Goal: Task Accomplishment & Management: Manage account settings

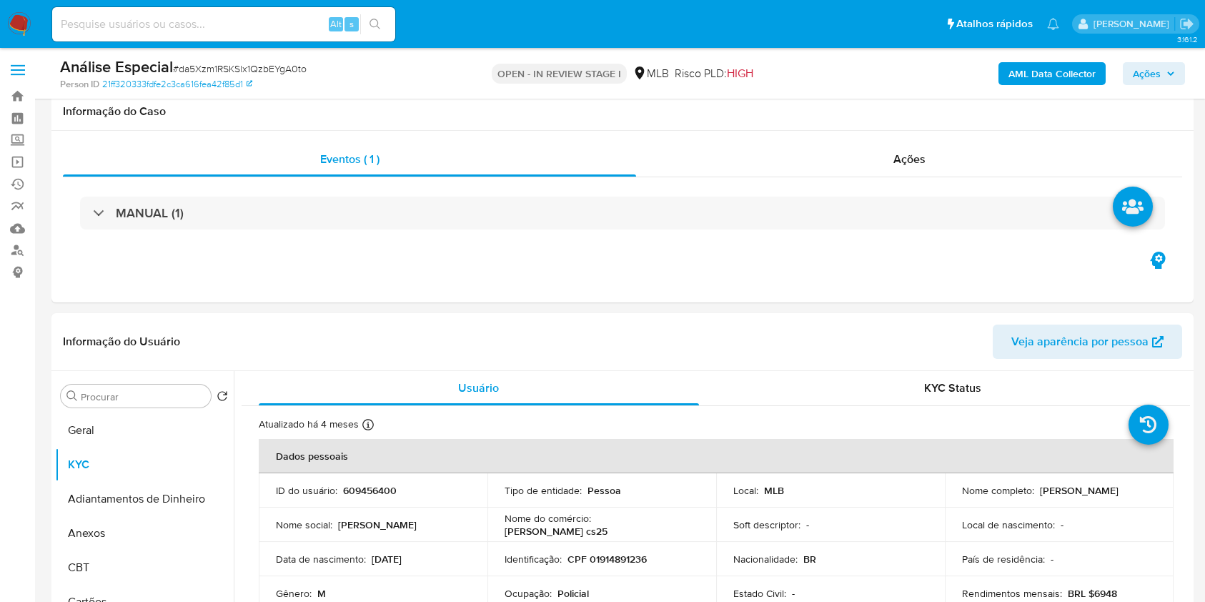
select select "10"
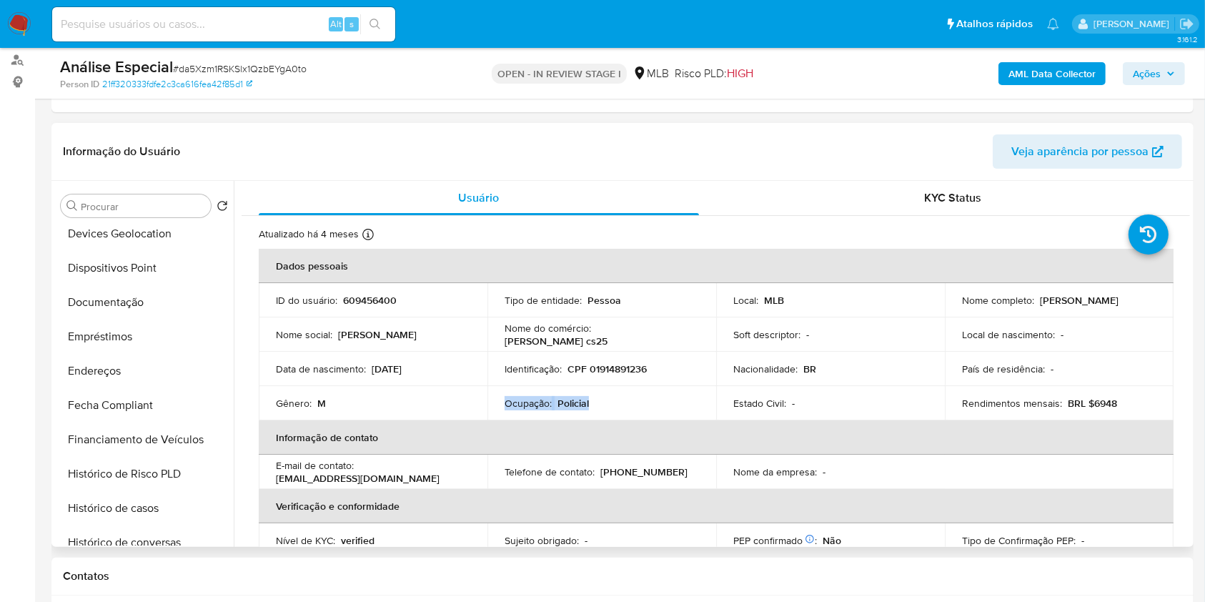
scroll to position [572, 0]
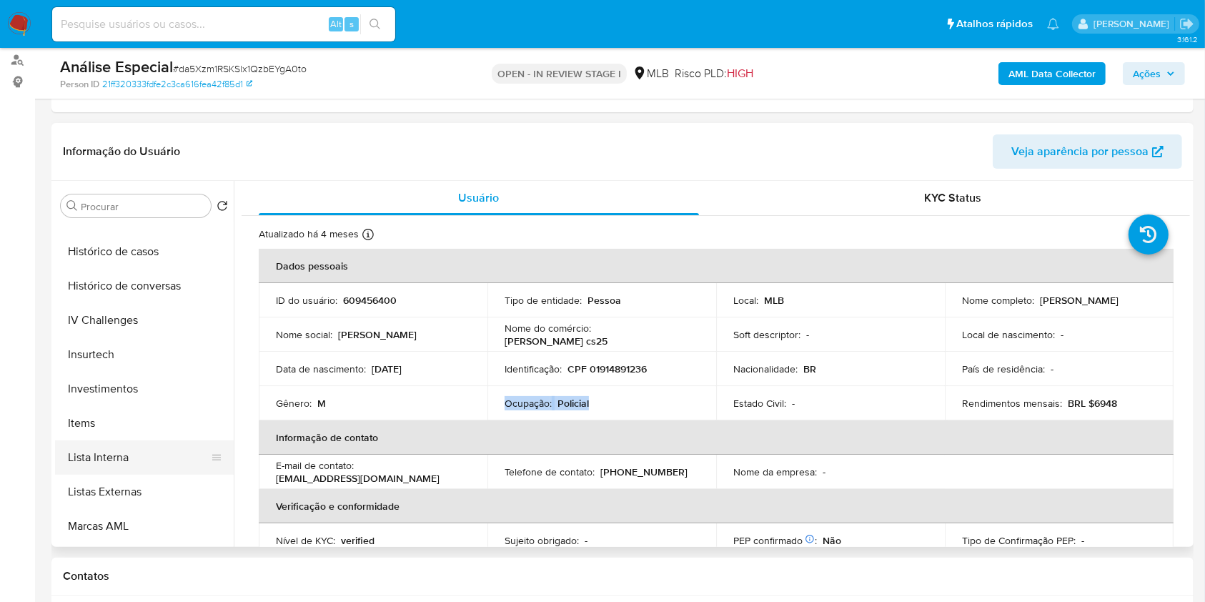
click at [147, 455] on button "Lista Interna" at bounding box center [138, 457] width 167 height 34
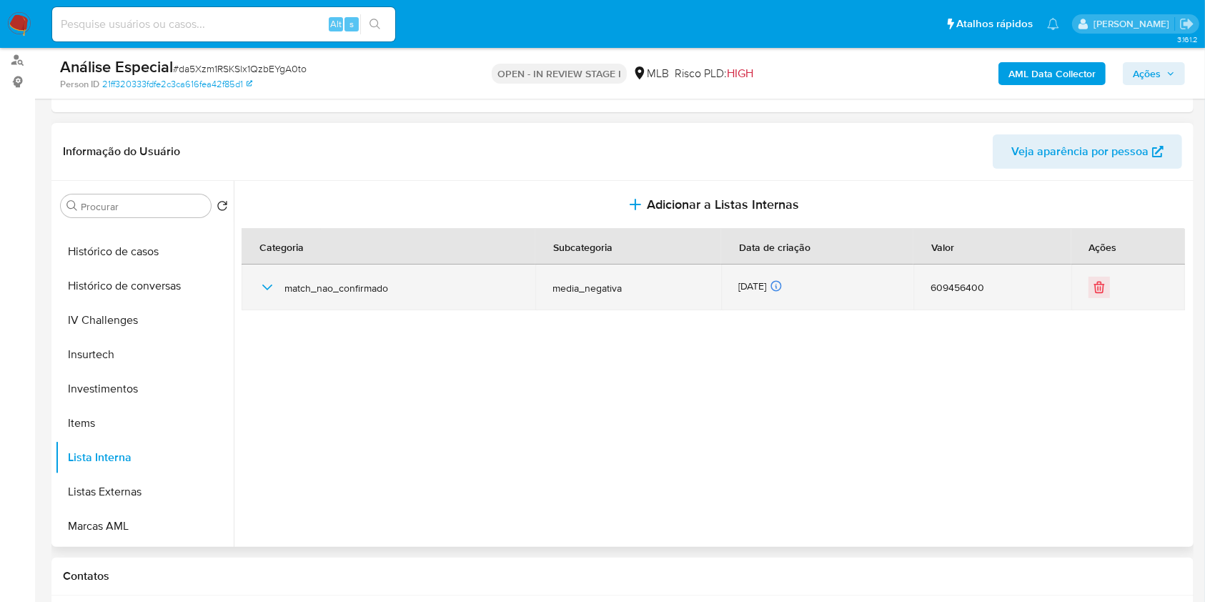
click at [309, 307] on div "match_nao_confirmado" at bounding box center [389, 288] width 260 height 46
click at [290, 293] on span "match_nao_confirmado" at bounding box center [402, 288] width 234 height 13
click at [267, 287] on icon "button" at bounding box center [267, 287] width 17 height 17
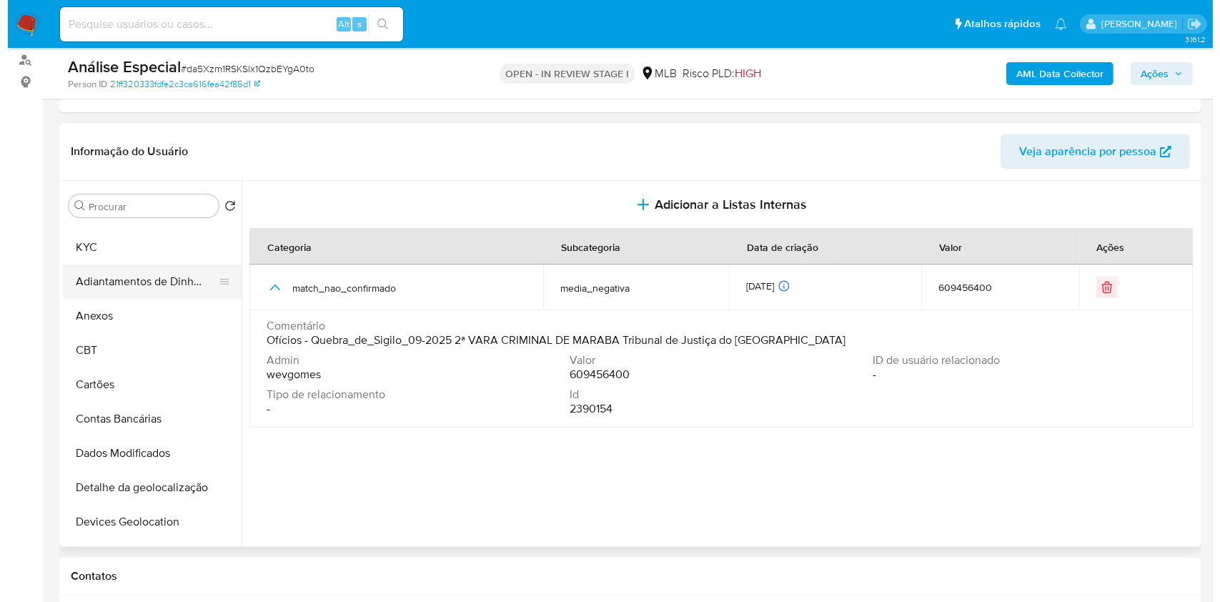
scroll to position [0, 0]
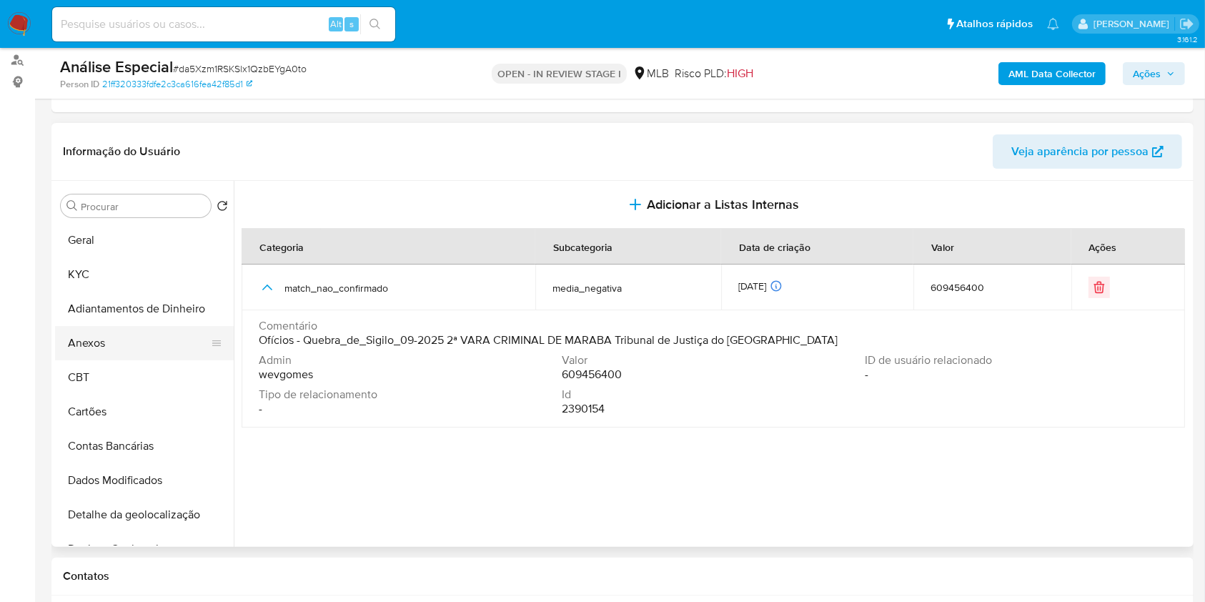
drag, startPoint x: 118, startPoint y: 346, endPoint x: 132, endPoint y: 346, distance: 13.6
click at [120, 347] on button "Anexos" at bounding box center [138, 343] width 167 height 34
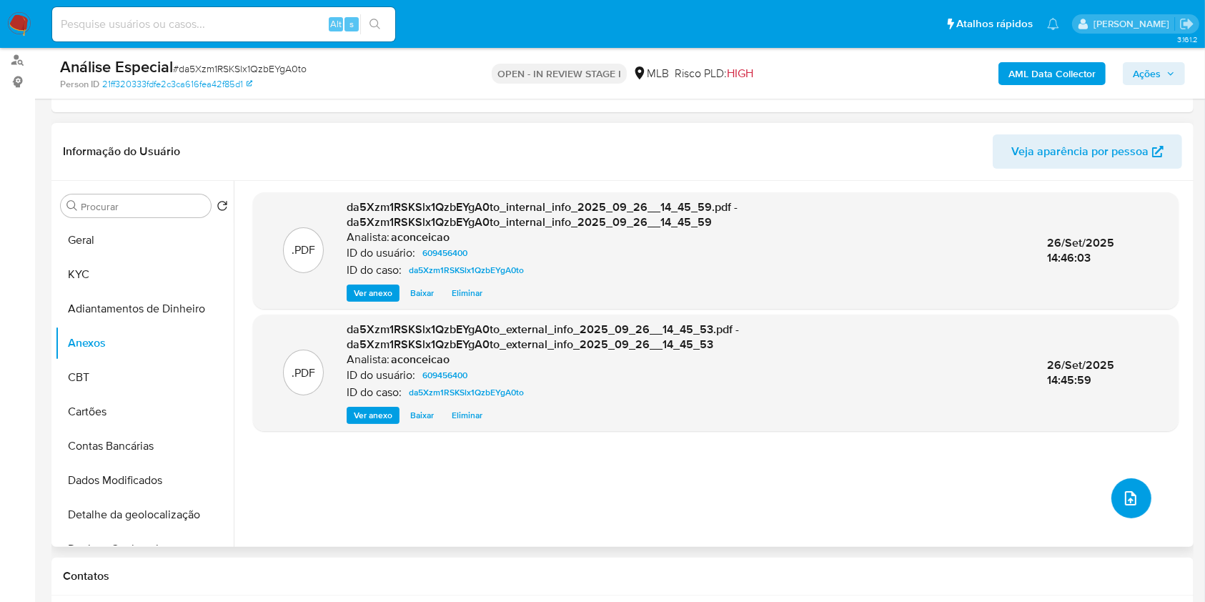
click at [1134, 503] on button "upload-file" at bounding box center [1132, 498] width 40 height 40
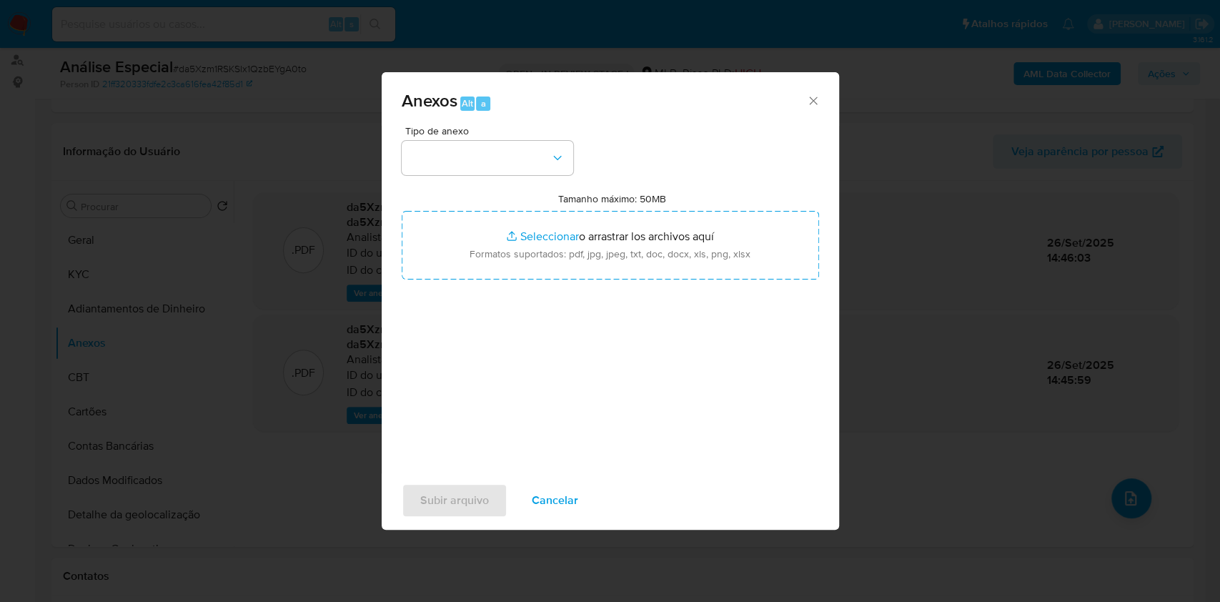
drag, startPoint x: 493, startPoint y: 139, endPoint x: 515, endPoint y: 199, distance: 63.3
click at [493, 142] on div "Tipo de anexo" at bounding box center [488, 150] width 172 height 49
drag, startPoint x: 505, startPoint y: 151, endPoint x: 505, endPoint y: 163, distance: 12.2
click at [505, 152] on button "button" at bounding box center [488, 158] width 172 height 34
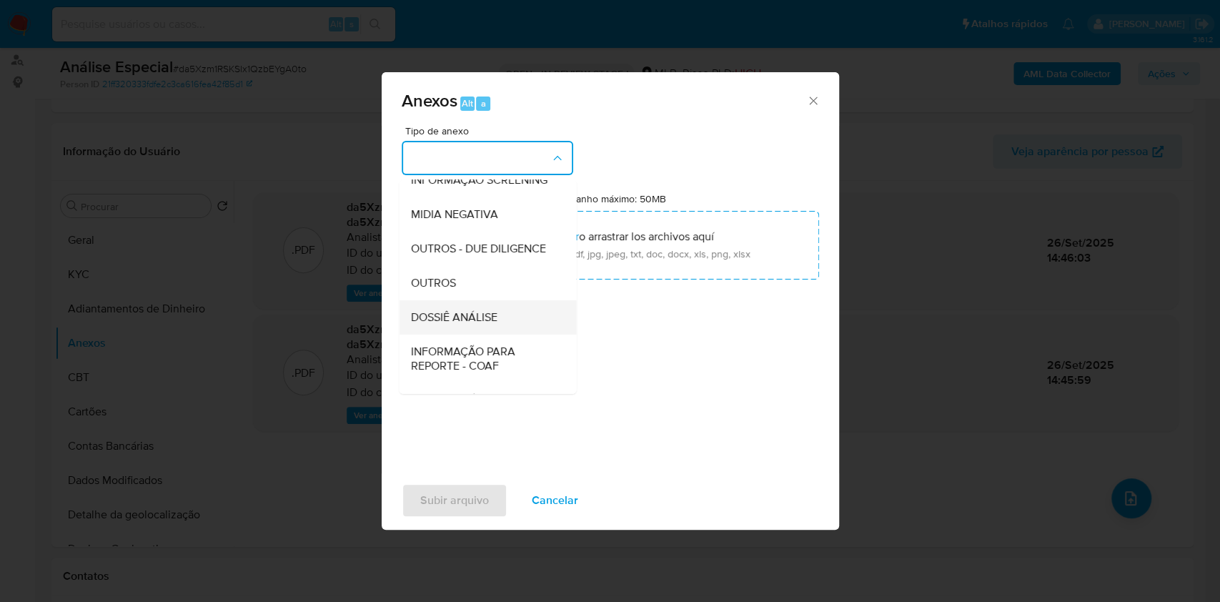
scroll to position [219, 0]
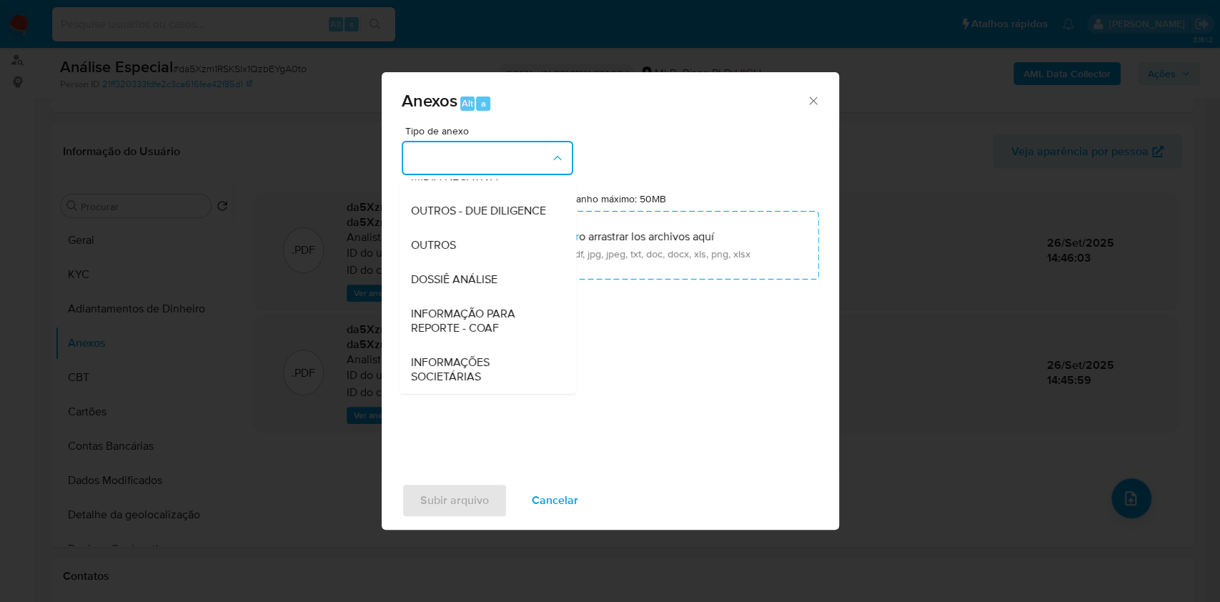
drag, startPoint x: 468, startPoint y: 255, endPoint x: 681, endPoint y: 172, distance: 228.0
click at [469, 256] on div "OUTROS" at bounding box center [483, 245] width 146 height 34
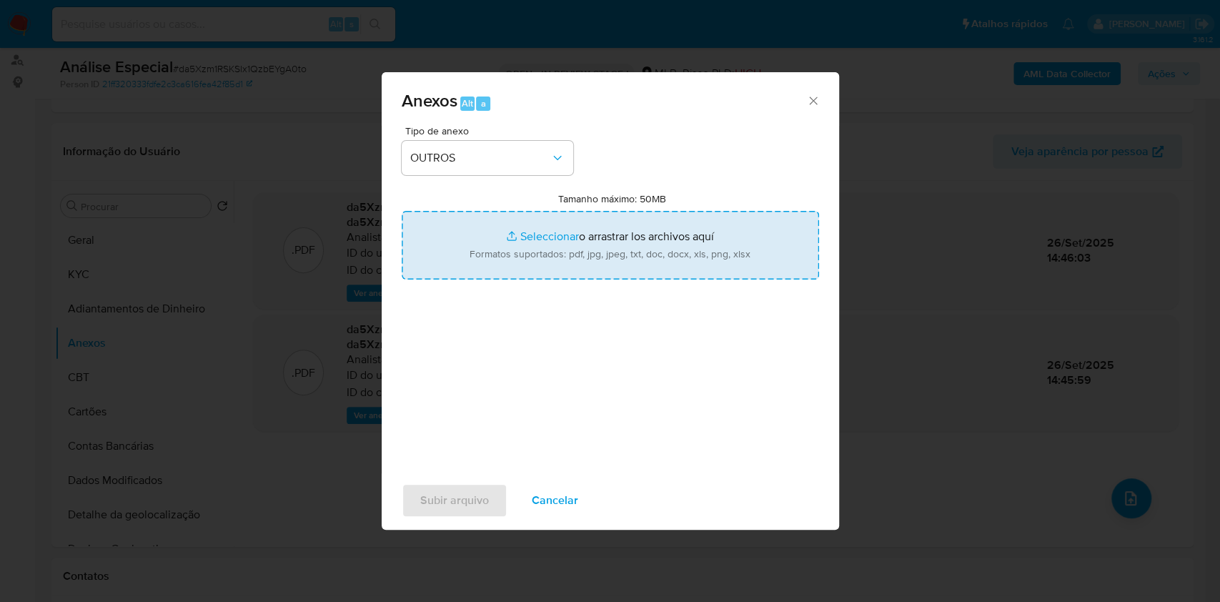
type input "C:\fakepath\SAR - XXXXX - CPF 01914891236 - [PERSON_NAME].pdf"
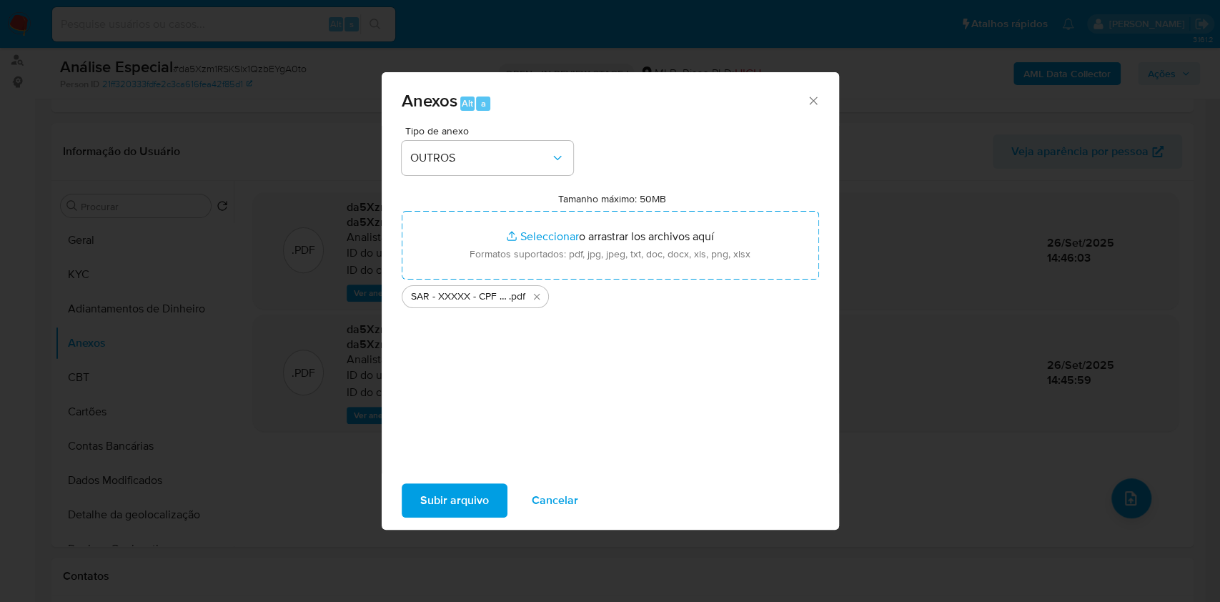
click at [471, 502] on span "Subir arquivo" at bounding box center [454, 500] width 69 height 31
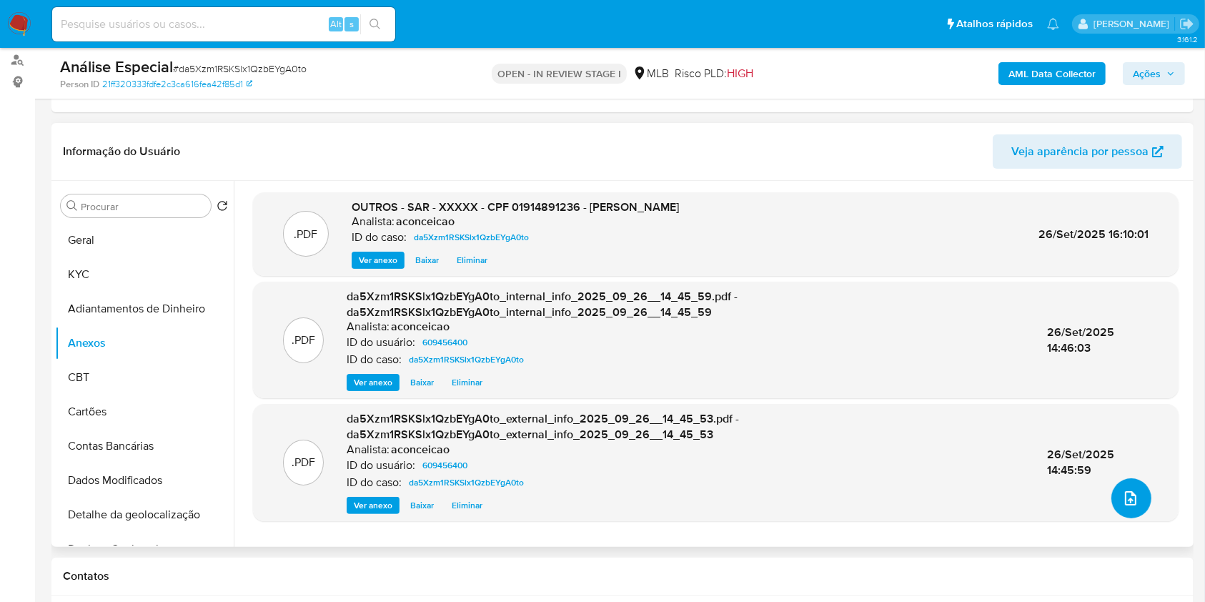
click at [1122, 502] on icon "upload-file" at bounding box center [1130, 498] width 17 height 17
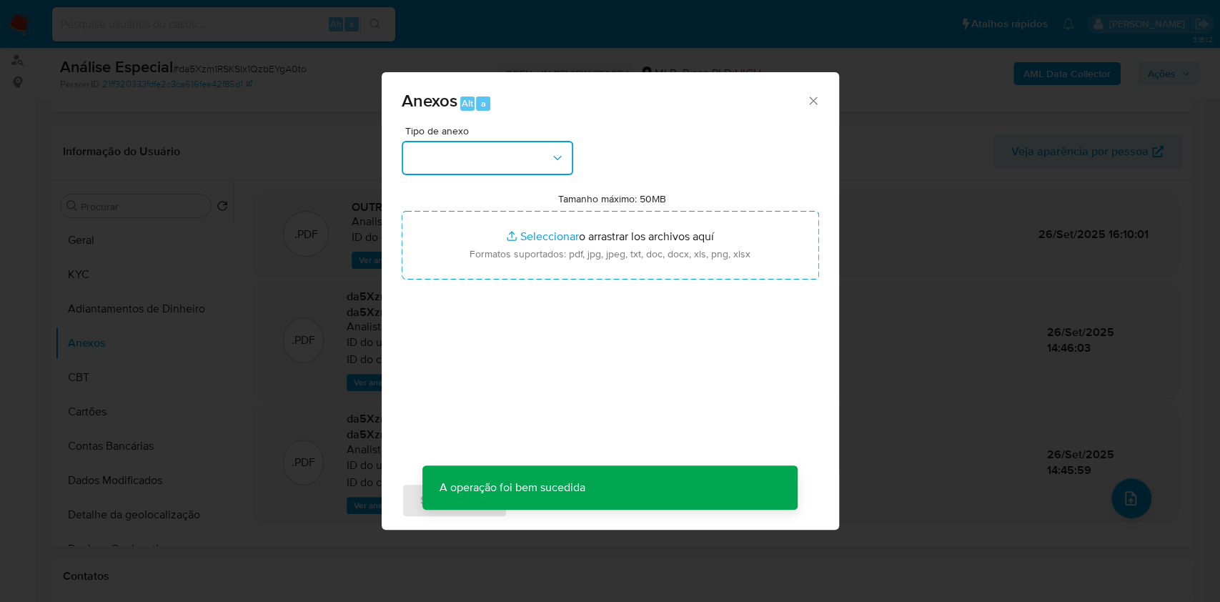
drag, startPoint x: 498, startPoint y: 152, endPoint x: 499, endPoint y: 159, distance: 7.2
click at [498, 152] on button "button" at bounding box center [488, 158] width 172 height 34
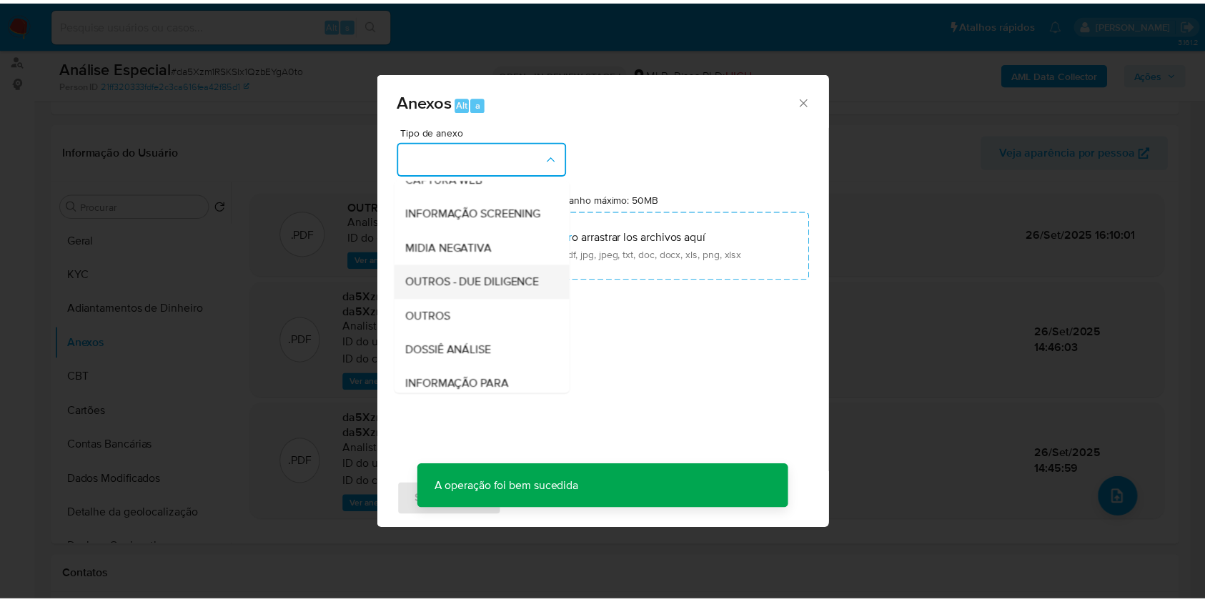
scroll to position [190, 0]
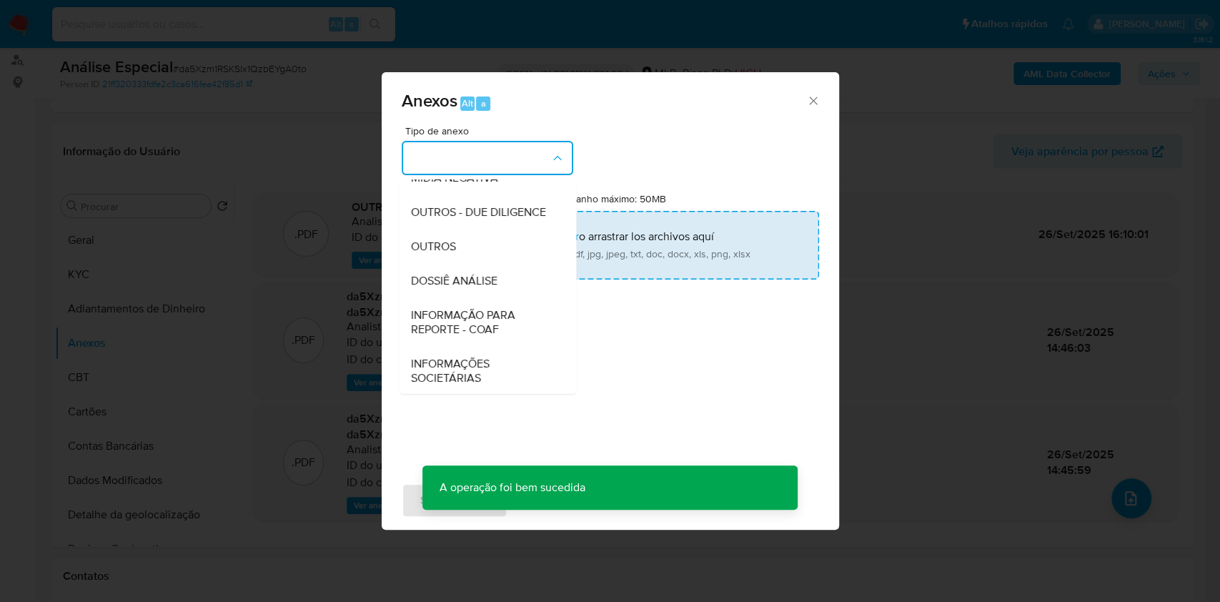
click at [489, 264] on div "OUTROS" at bounding box center [483, 246] width 146 height 34
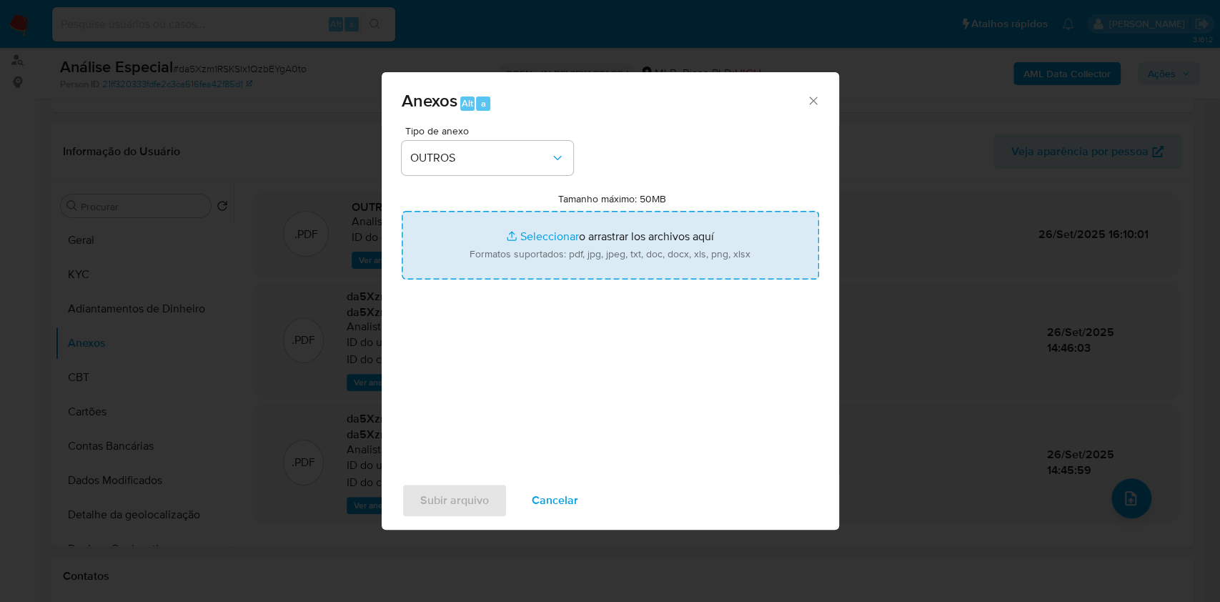
type input "C:\fakepath\Mulan 609456400_Charles [PERSON_NAME] 2025_09_25_08_52_45 (1).pdf"
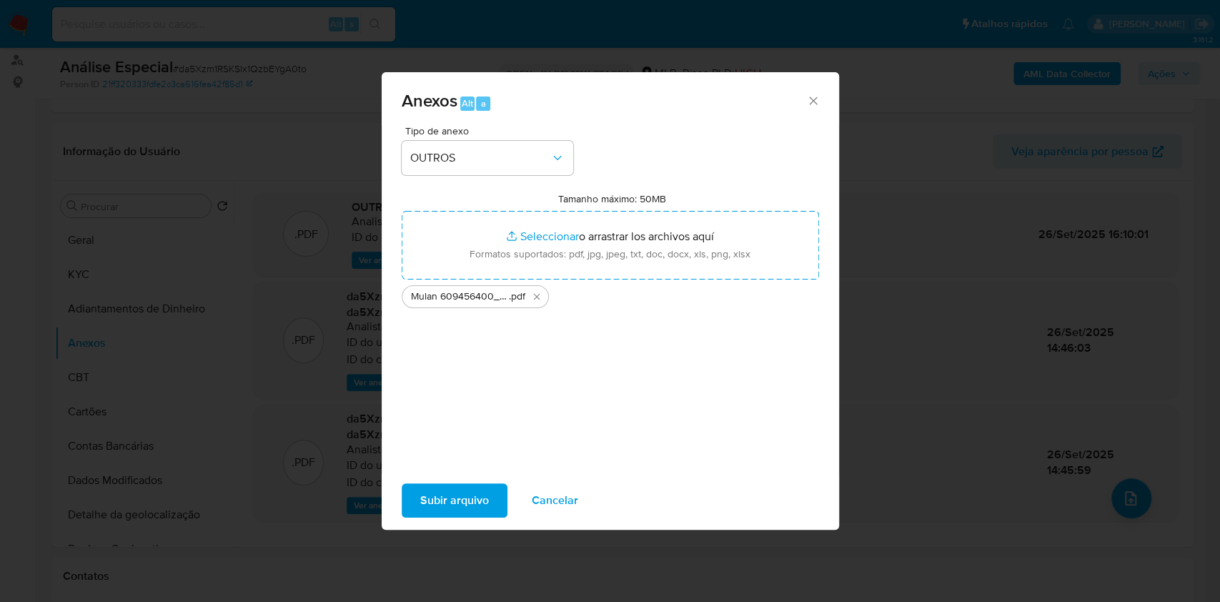
click at [479, 502] on span "Subir arquivo" at bounding box center [454, 500] width 69 height 31
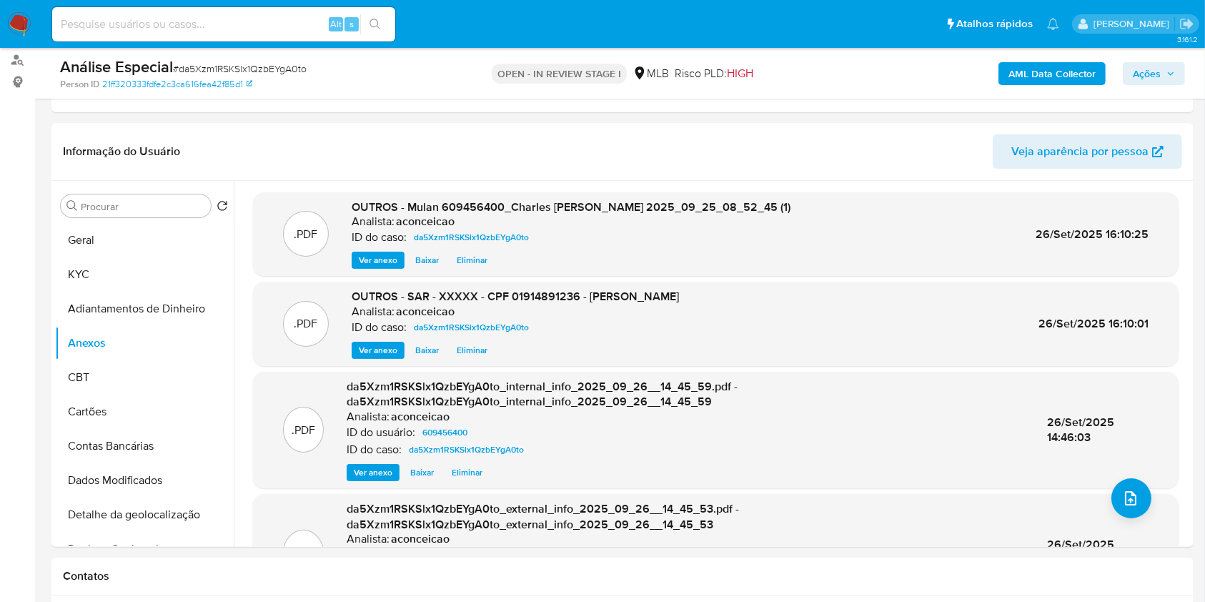
drag, startPoint x: 1145, startPoint y: 74, endPoint x: 912, endPoint y: 54, distance: 234.6
click at [1145, 76] on span "Ações" at bounding box center [1147, 73] width 28 height 23
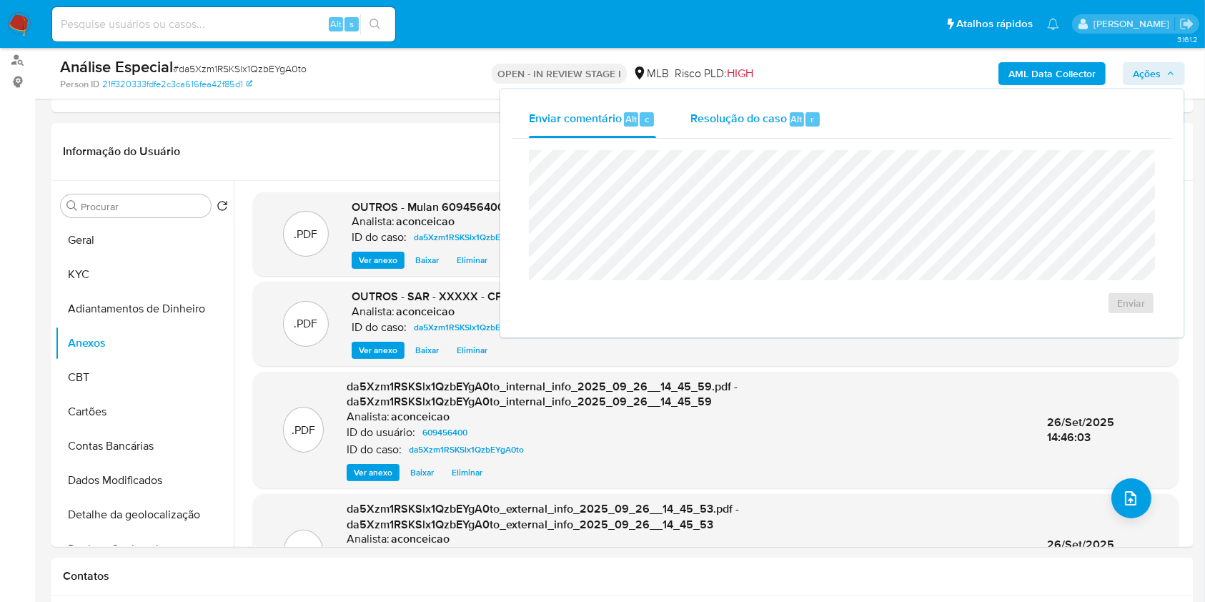
click at [744, 117] on span "Resolução do caso" at bounding box center [739, 118] width 97 height 16
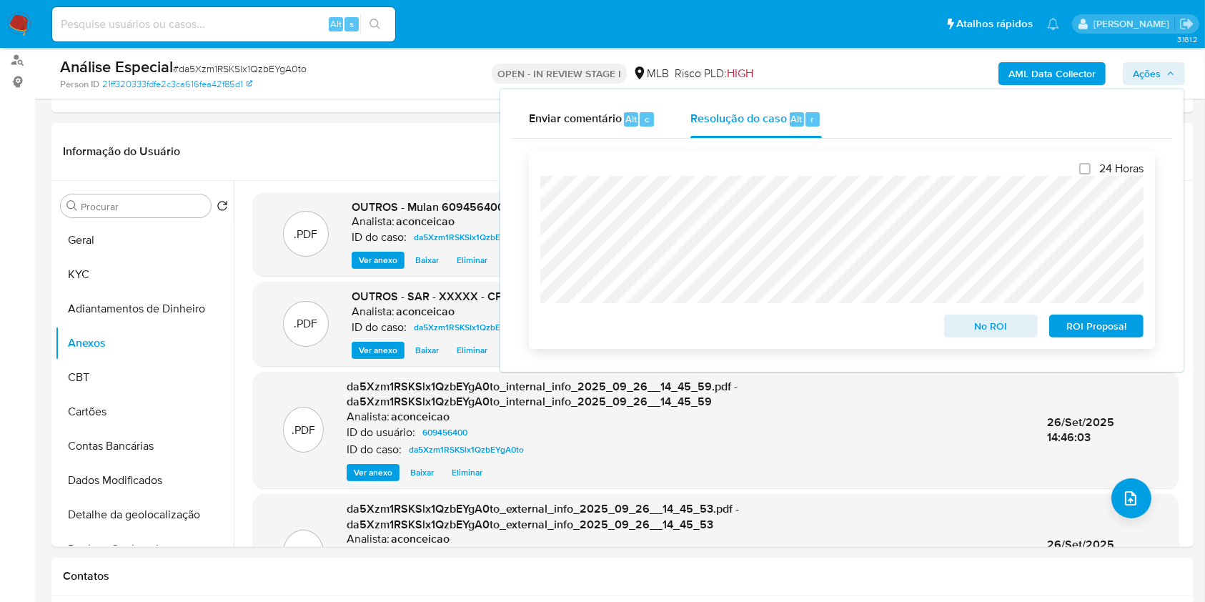
click at [1100, 327] on span "ROI Proposal" at bounding box center [1097, 326] width 74 height 20
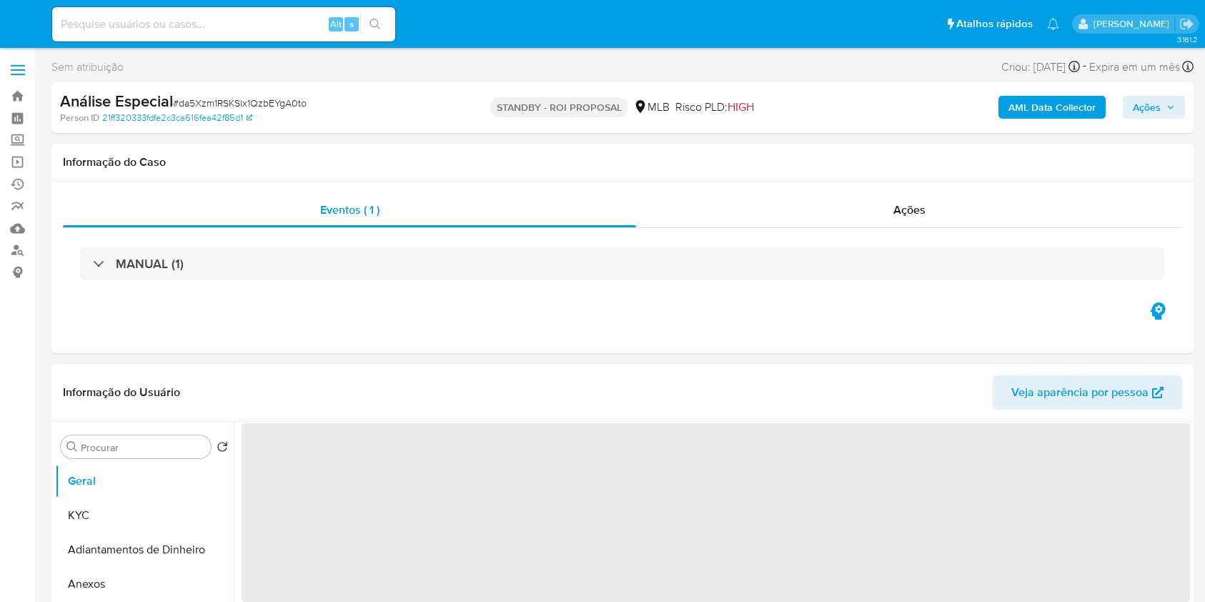
select select "10"
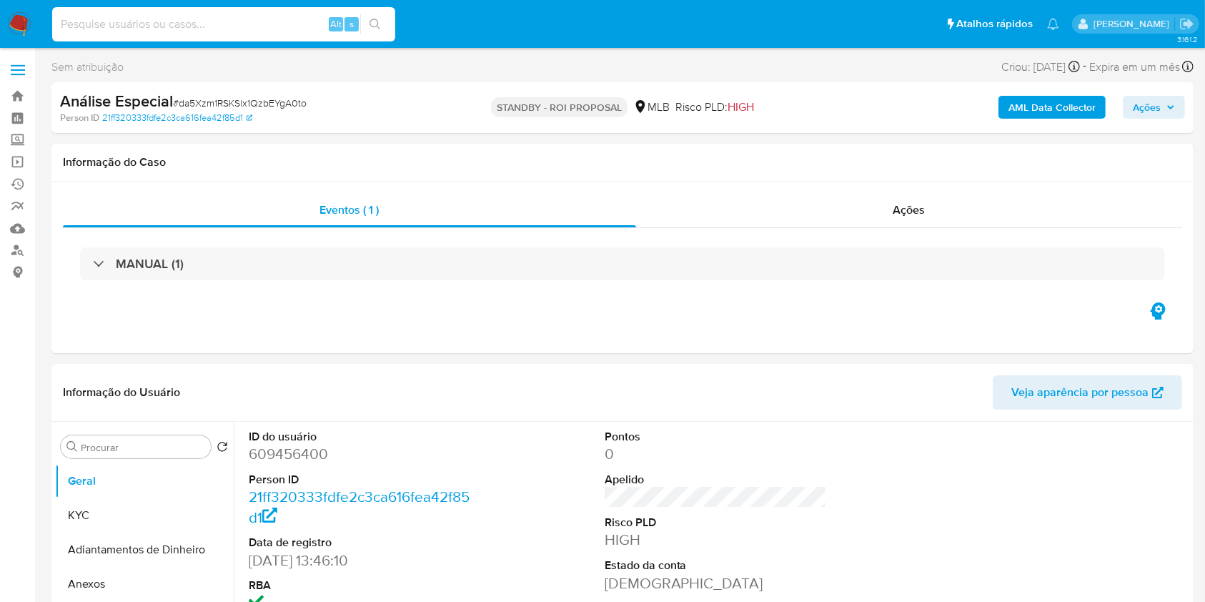
click at [305, 26] on input at bounding box center [223, 24] width 343 height 19
paste input "uXRmms6ncD4zDQ7IO65vS0C2"
type input "uXRmms6ncD4zDQ7IO65vS0C2"
click at [371, 30] on button "search-icon" at bounding box center [374, 24] width 29 height 20
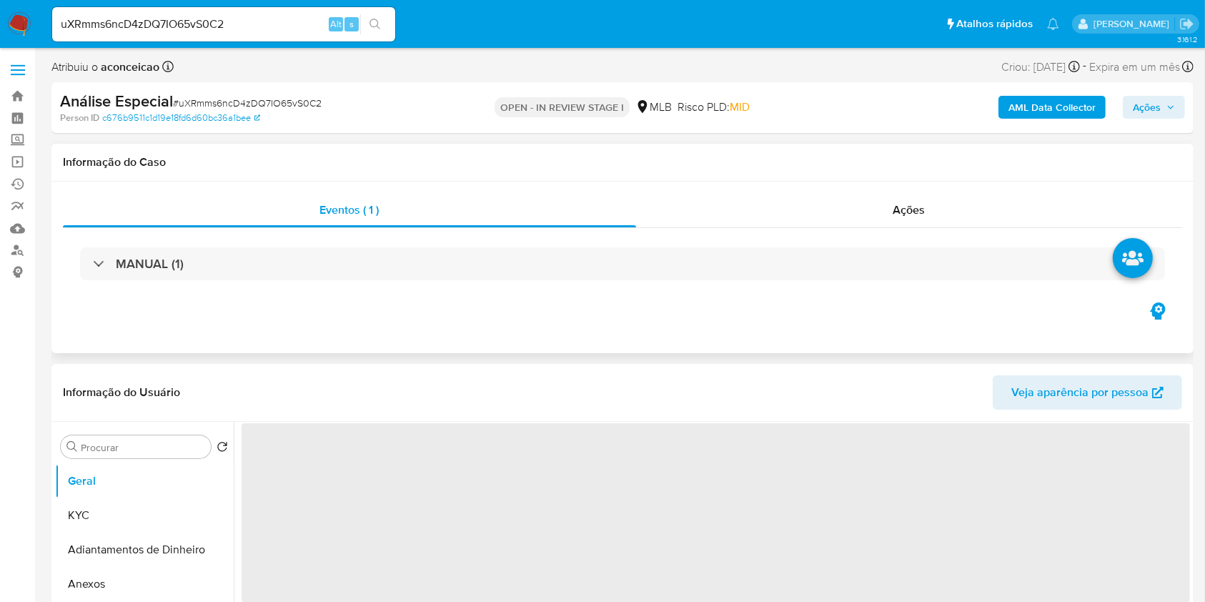
select select "10"
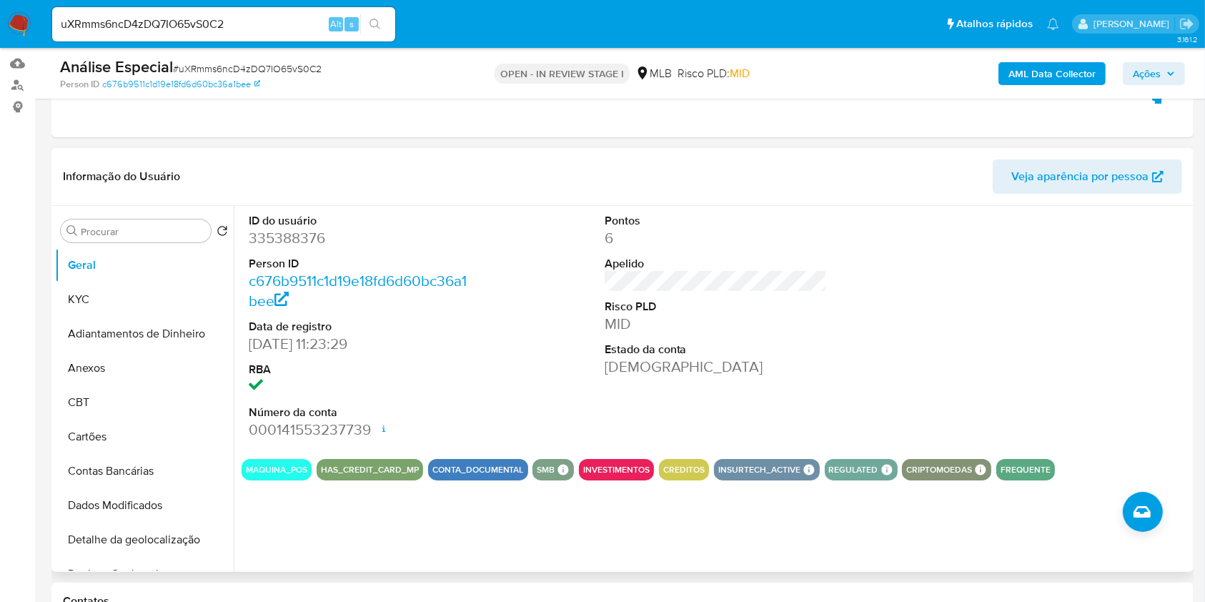
scroll to position [190, 0]
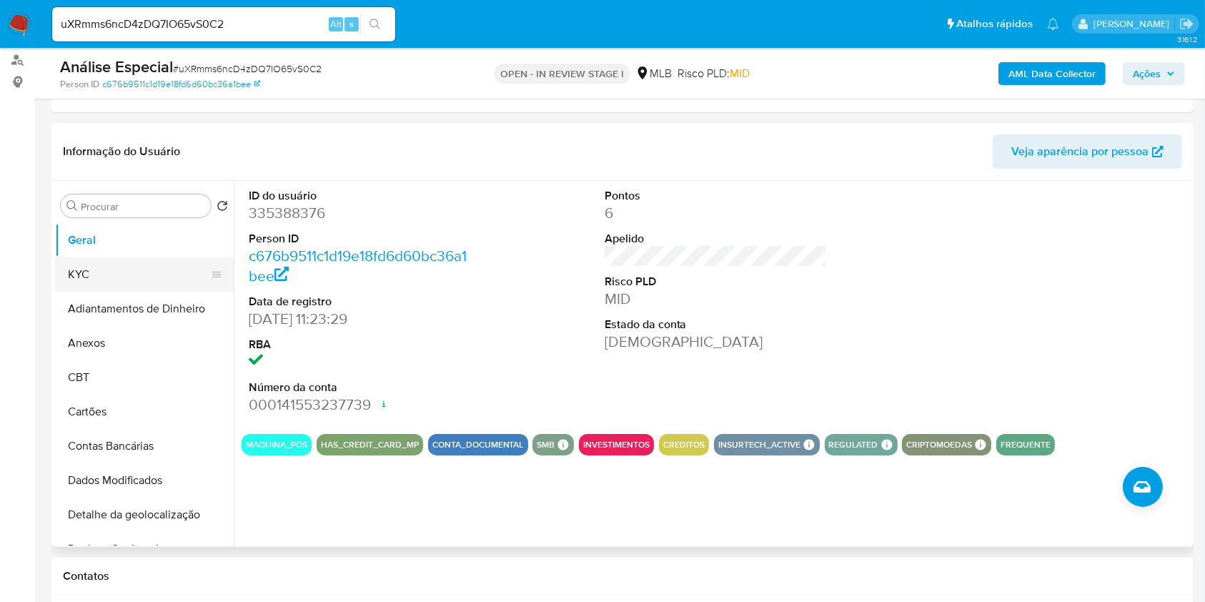
click at [117, 267] on button "KYC" at bounding box center [138, 274] width 167 height 34
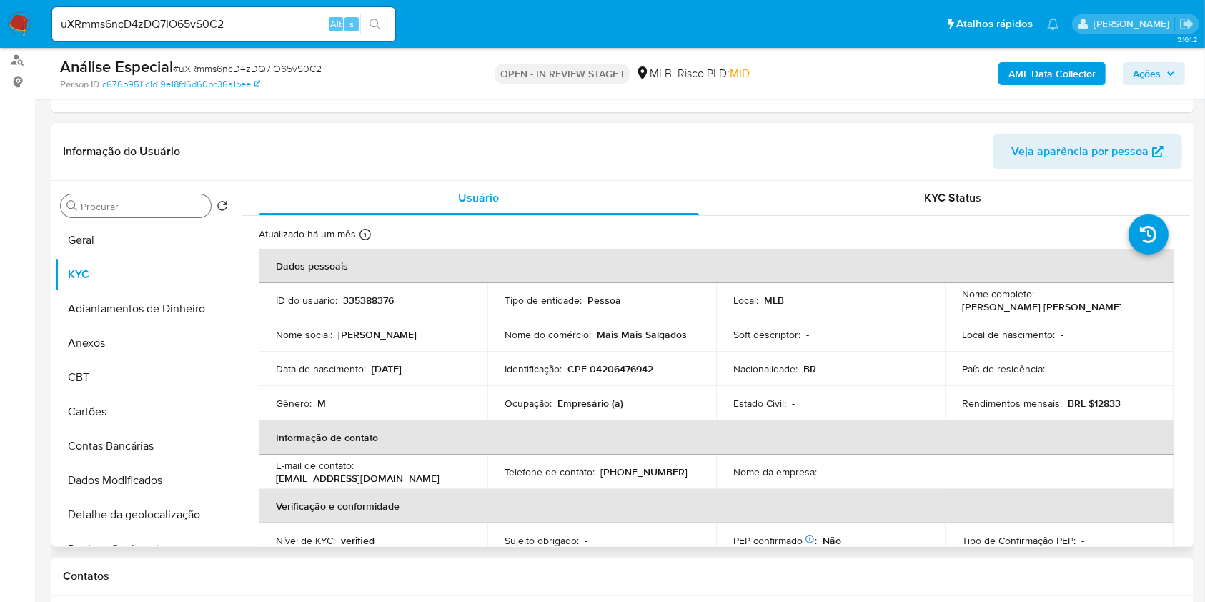
click at [149, 199] on div "Procurar" at bounding box center [136, 205] width 150 height 23
click at [149, 209] on input "Procurar" at bounding box center [143, 206] width 124 height 13
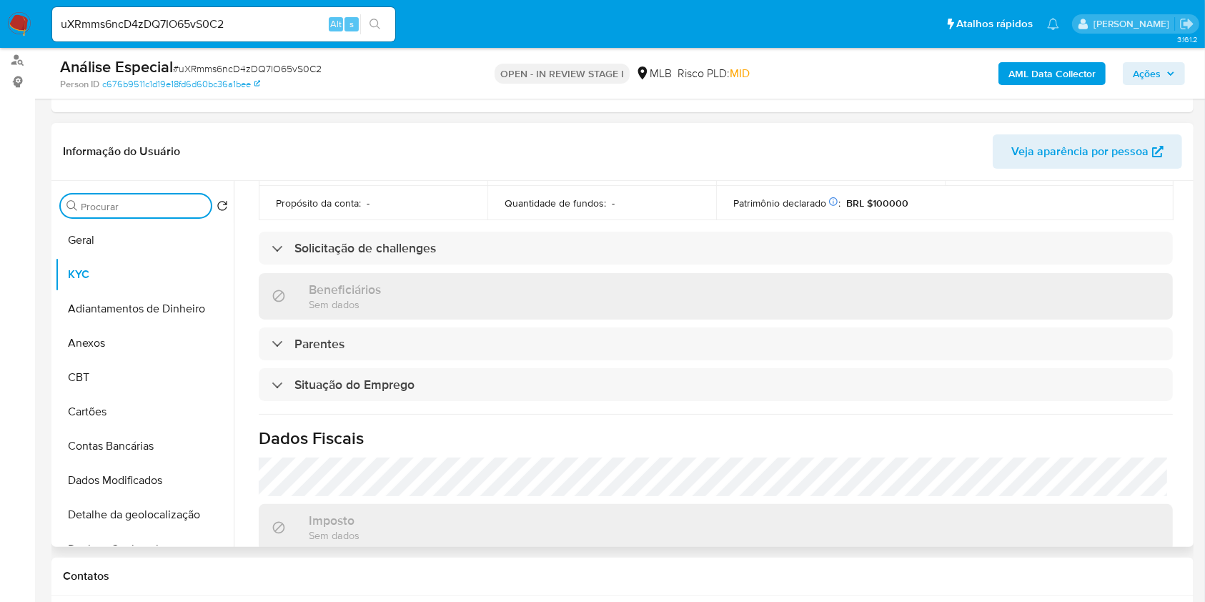
scroll to position [608, 0]
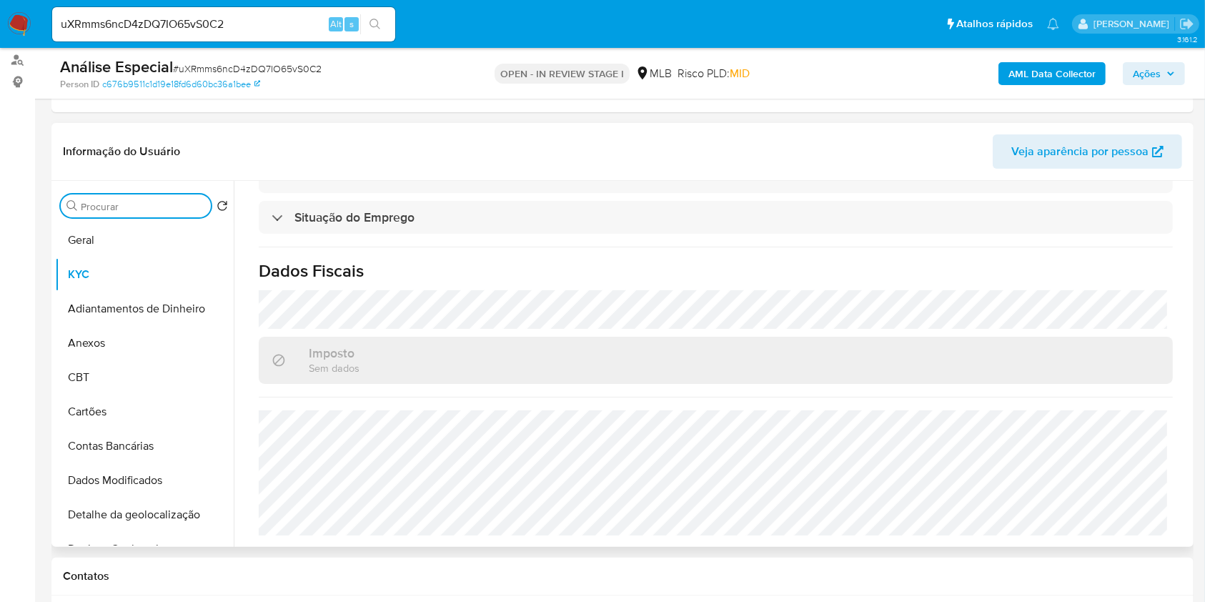
click at [107, 204] on input "Procurar" at bounding box center [143, 206] width 124 height 13
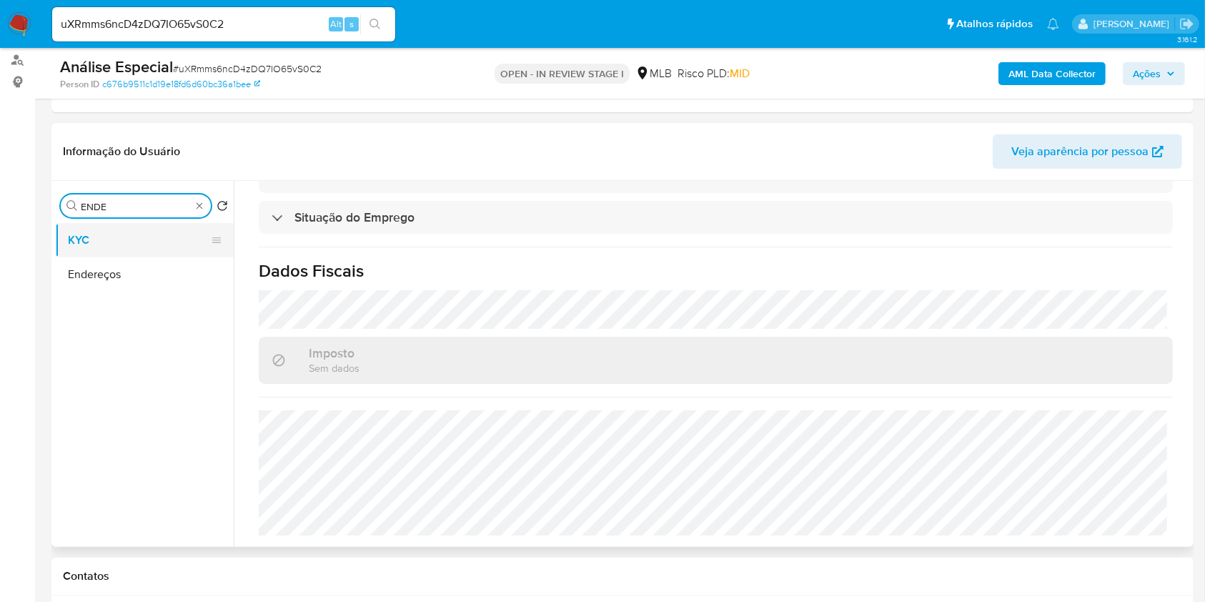
type input "ENDE"
drag, startPoint x: 82, startPoint y: 239, endPoint x: 107, endPoint y: 263, distance: 34.4
click at [83, 240] on button "KYC" at bounding box center [144, 240] width 179 height 34
click at [121, 279] on button "Endereços" at bounding box center [144, 274] width 179 height 34
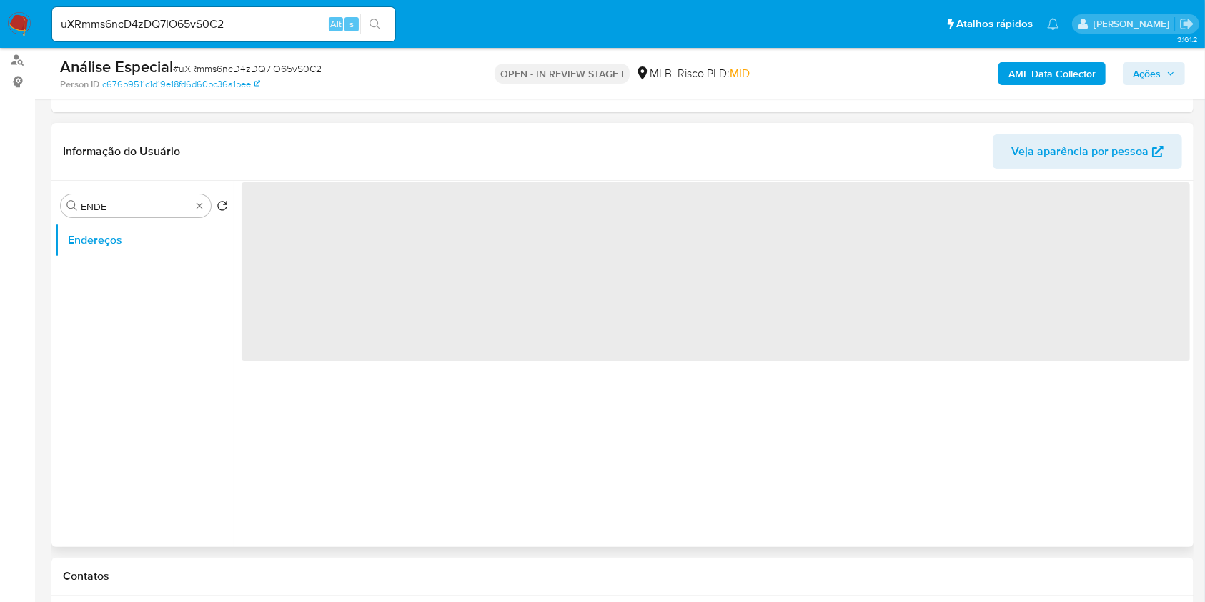
scroll to position [0, 0]
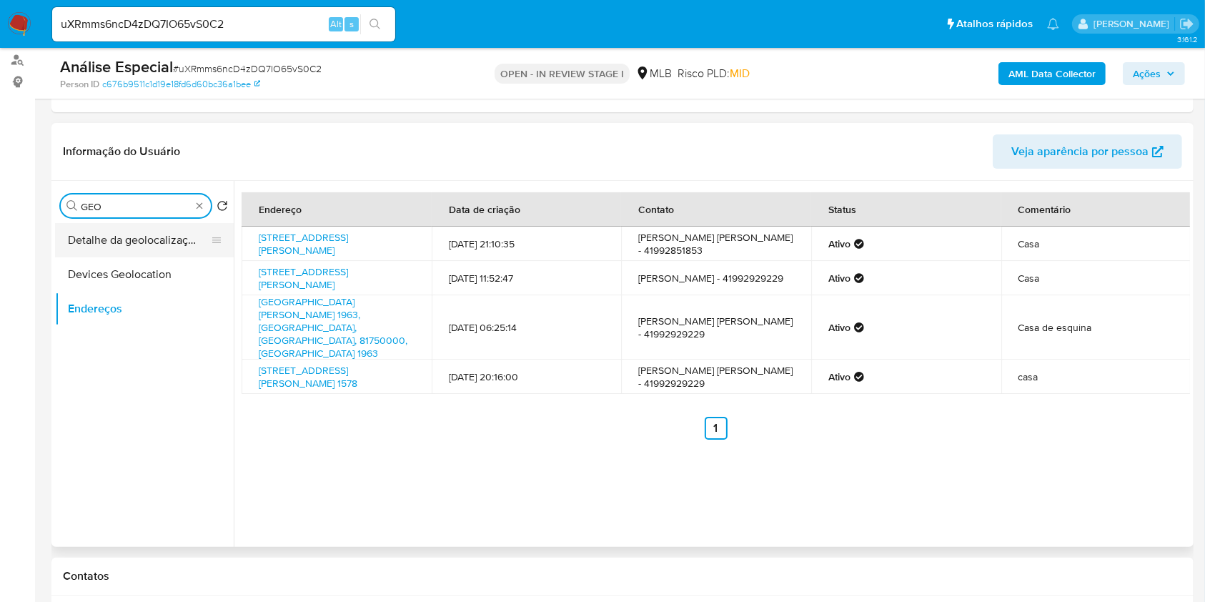
type input "GEO"
click at [157, 243] on button "Detalhe da geolocalização" at bounding box center [138, 240] width 167 height 34
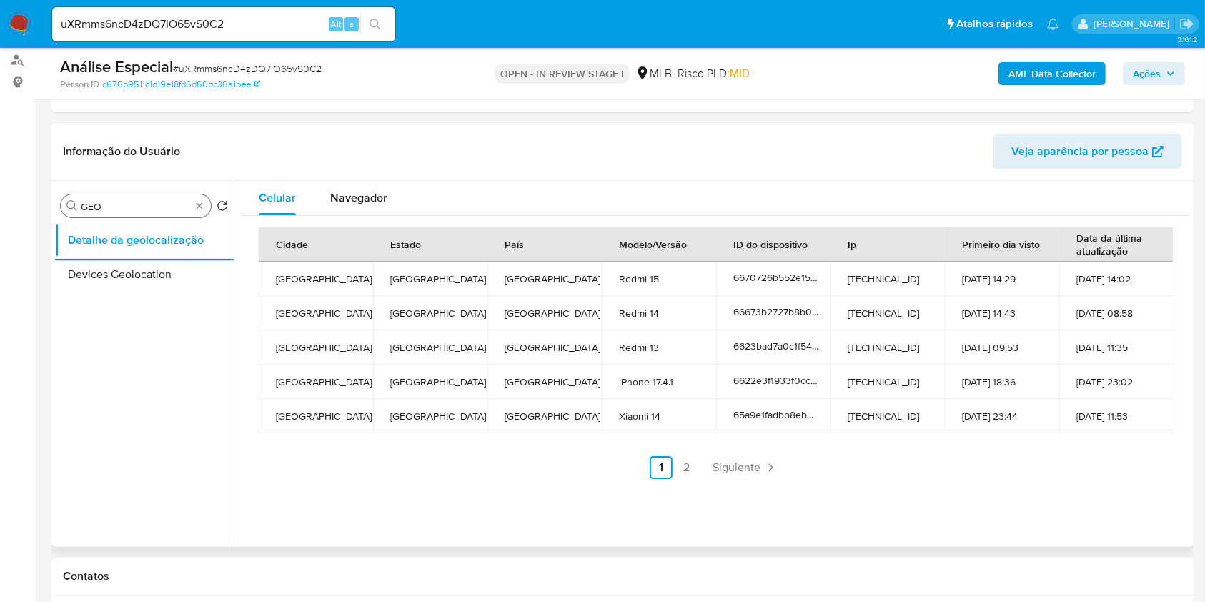
click at [370, 216] on div "Cidade Estado País Modelo/Versão ID do dispositivo Ip Primeiro dia visto Data d…" at bounding box center [716, 353] width 949 height 275
click at [370, 203] on span "Navegador" at bounding box center [358, 197] width 57 height 16
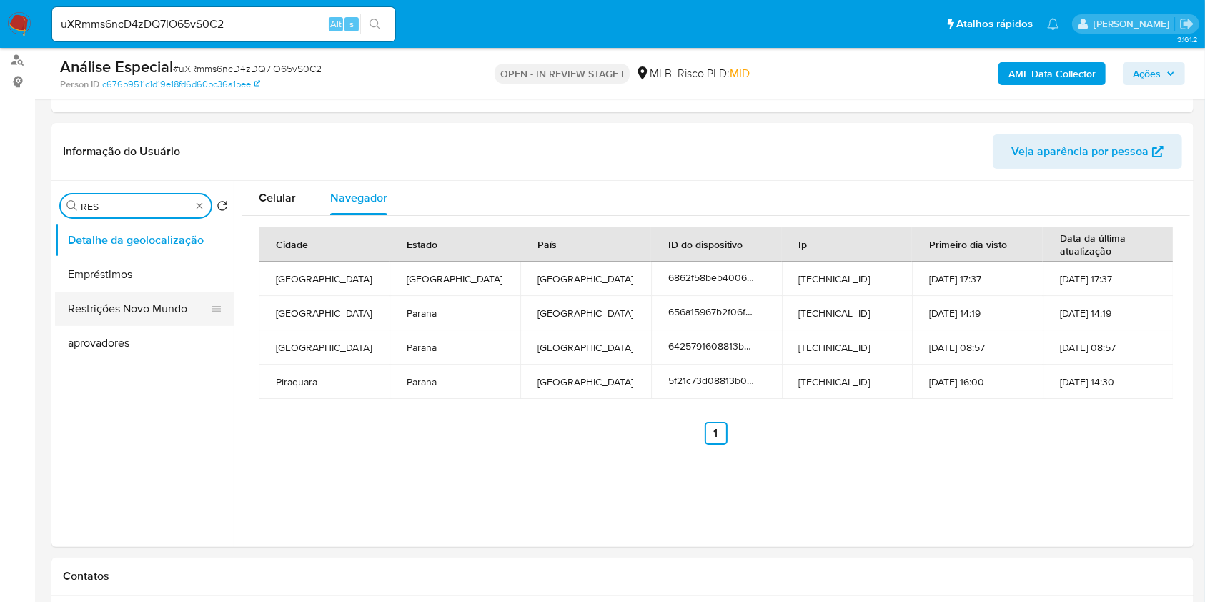
type input "RES"
click at [158, 309] on button "Restrições Novo Mundo" at bounding box center [138, 309] width 167 height 34
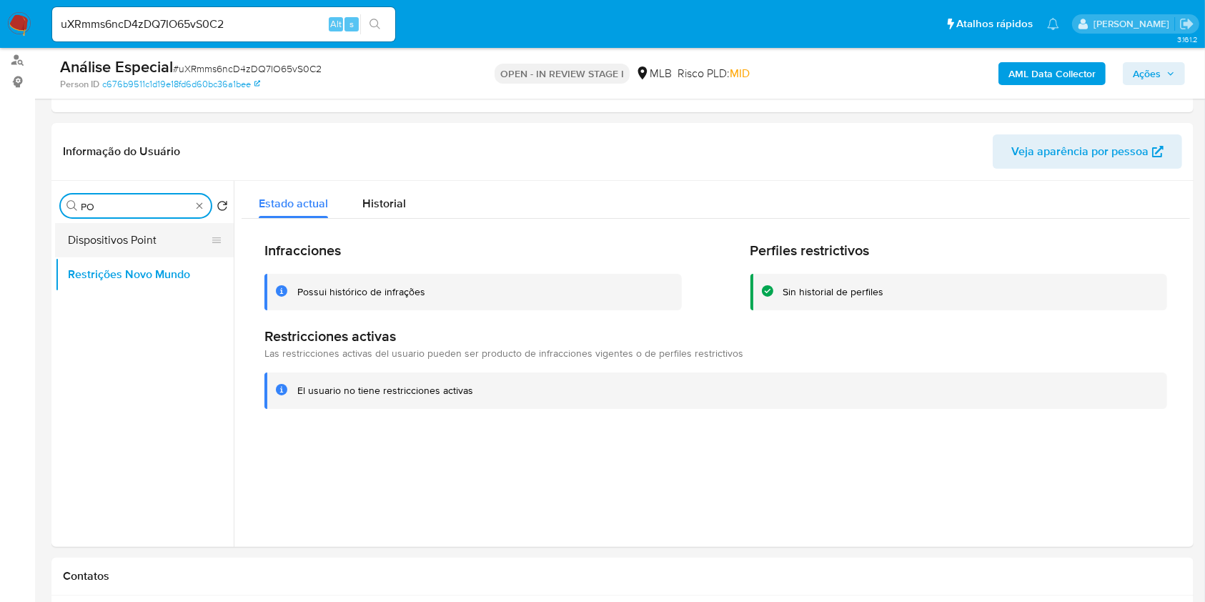
type input "PO"
click at [176, 232] on button "Dispositivos Point" at bounding box center [138, 240] width 167 height 34
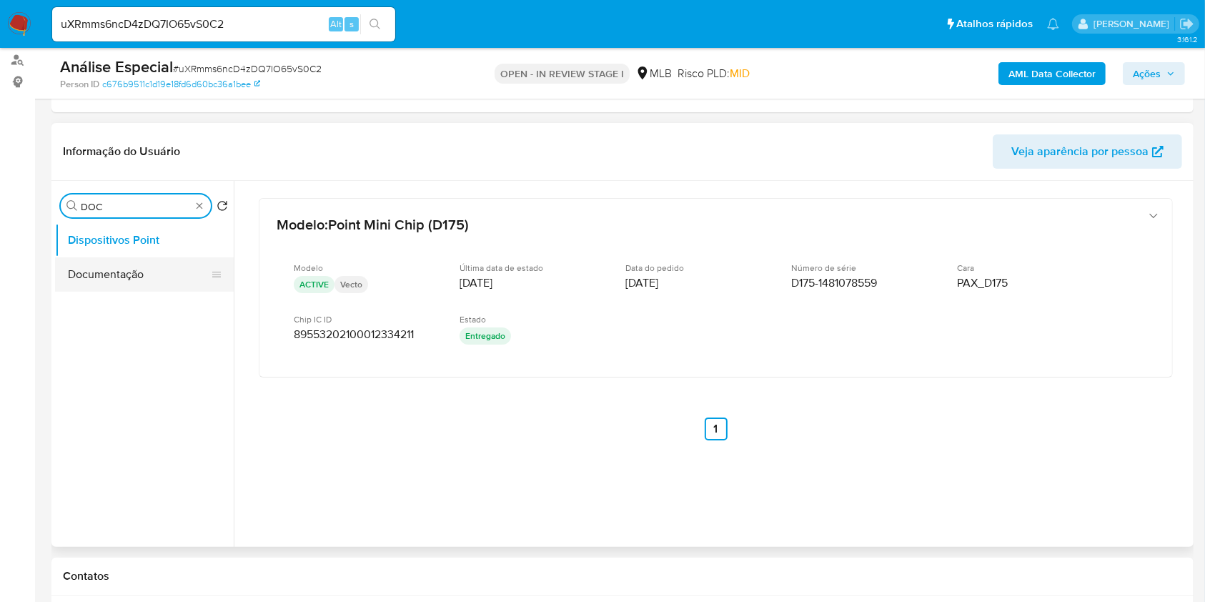
type input "DOC"
click at [152, 275] on button "Documentação" at bounding box center [144, 274] width 179 height 34
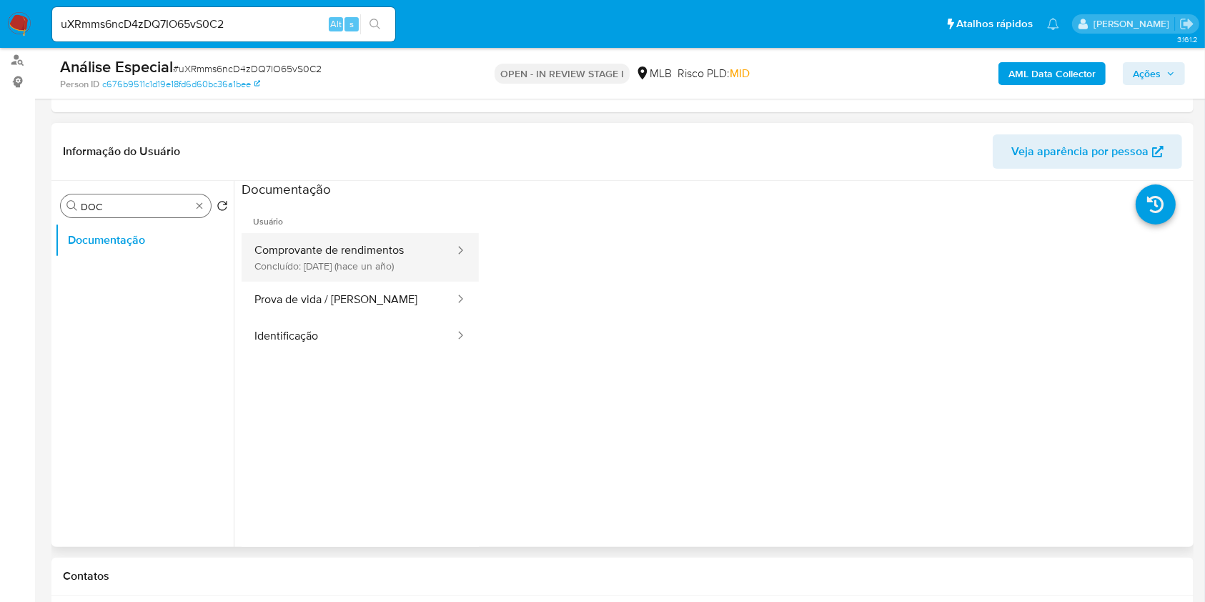
drag, startPoint x: 340, startPoint y: 253, endPoint x: 355, endPoint y: 255, distance: 14.4
click at [343, 255] on button "Comprovante de rendimentos Concluído: 20/06/2024 (hace un año)" at bounding box center [349, 257] width 214 height 49
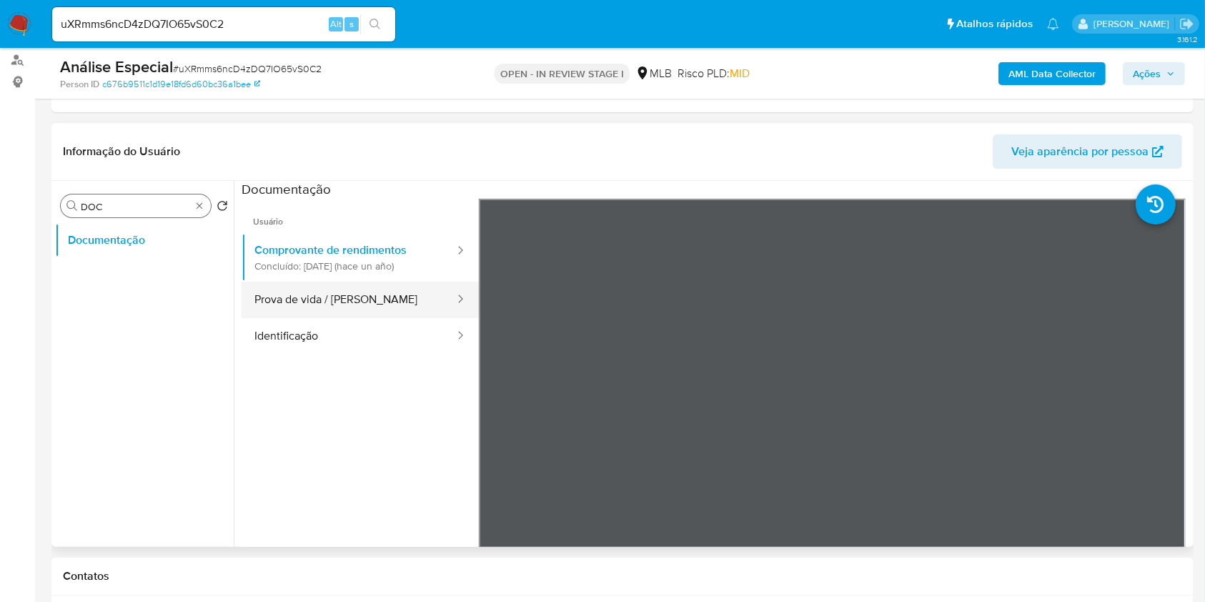
click at [342, 305] on button "Prova de vida / Selfie" at bounding box center [349, 300] width 214 height 36
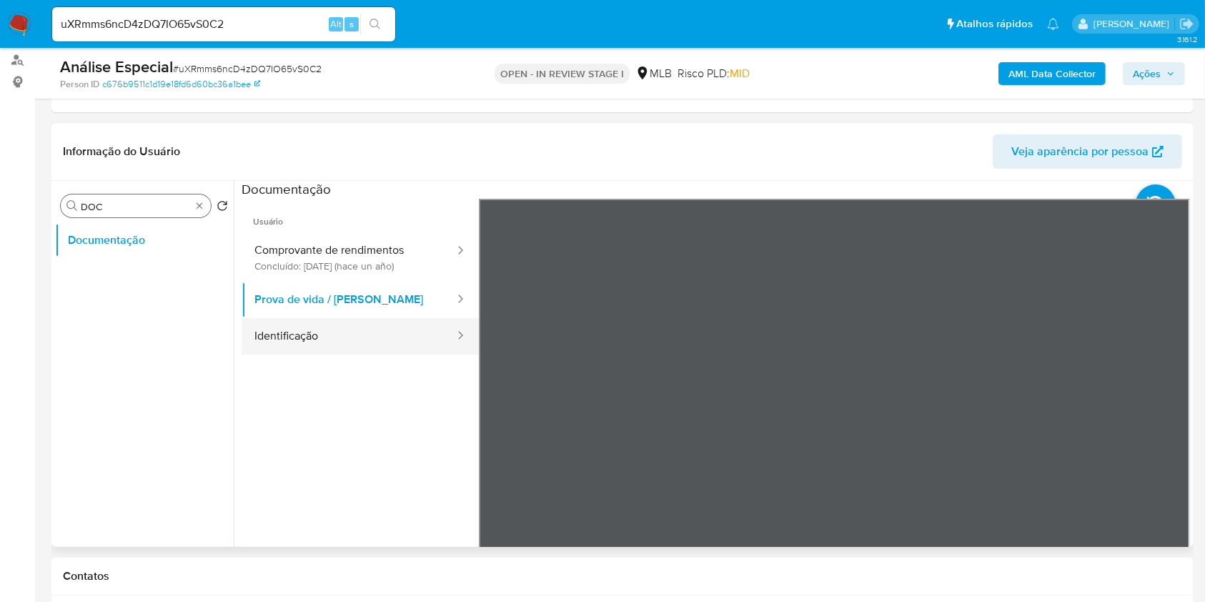
click at [361, 352] on button "Identificação" at bounding box center [349, 336] width 214 height 36
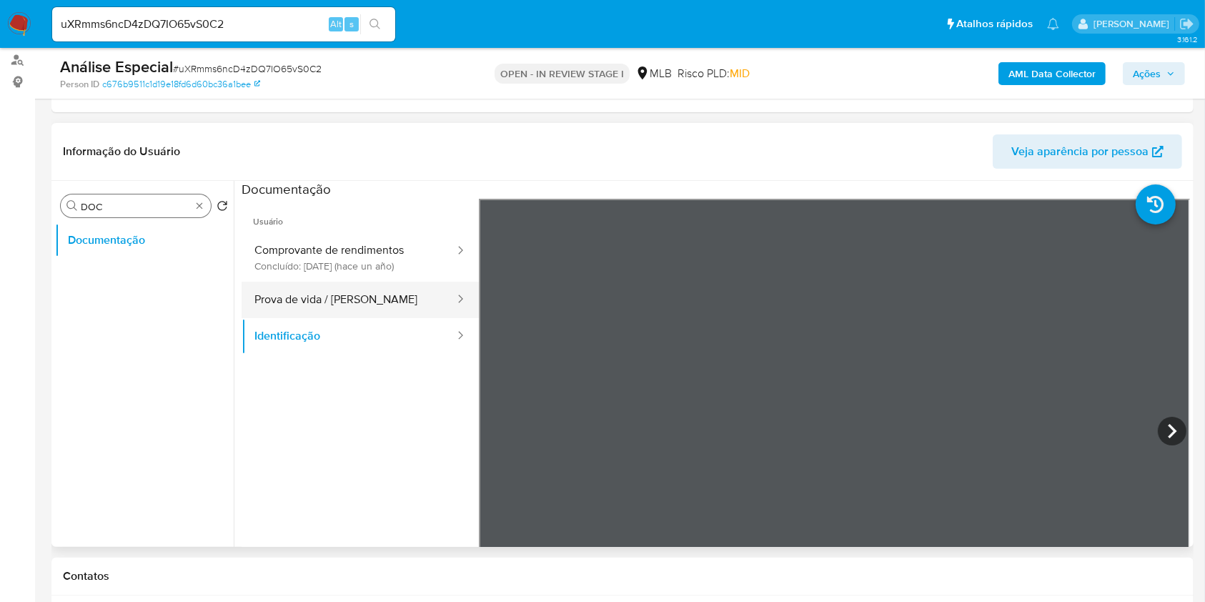
click at [349, 302] on button "Prova de vida / Selfie" at bounding box center [349, 300] width 214 height 36
click at [1029, 79] on b "AML Data Collector" at bounding box center [1052, 73] width 87 height 23
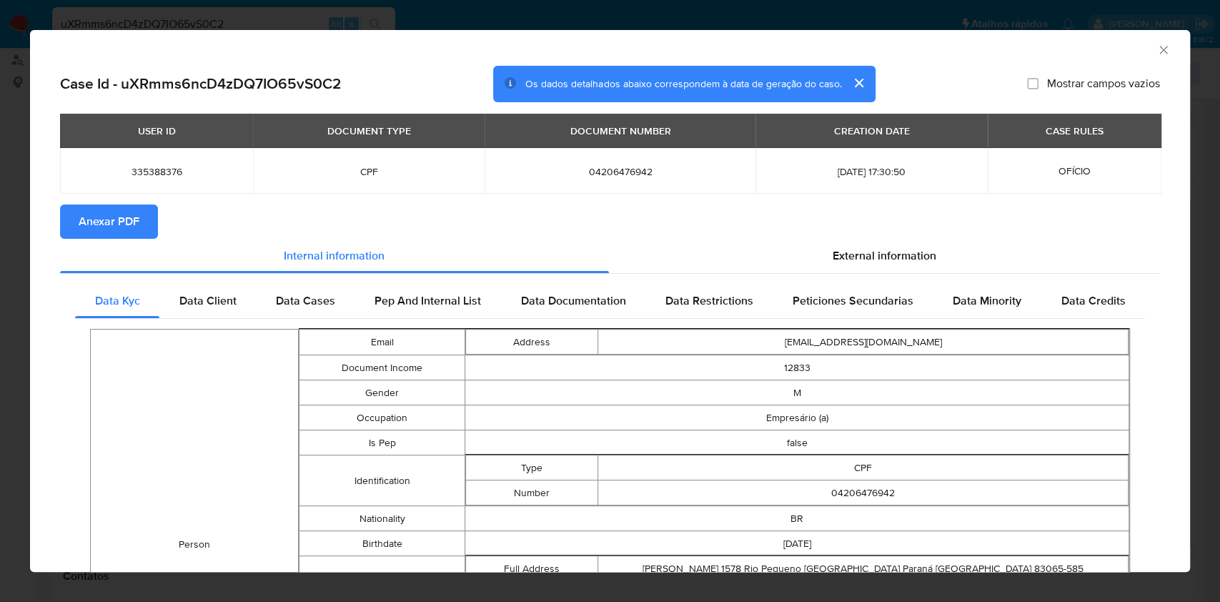
click at [1144, 51] on div "AML Data Collector" at bounding box center [610, 48] width 1160 height 36
drag, startPoint x: 1147, startPoint y: 52, endPoint x: 1135, endPoint y: 64, distance: 16.7
click at [1157, 54] on icon "Fechar a janela" at bounding box center [1164, 50] width 14 height 14
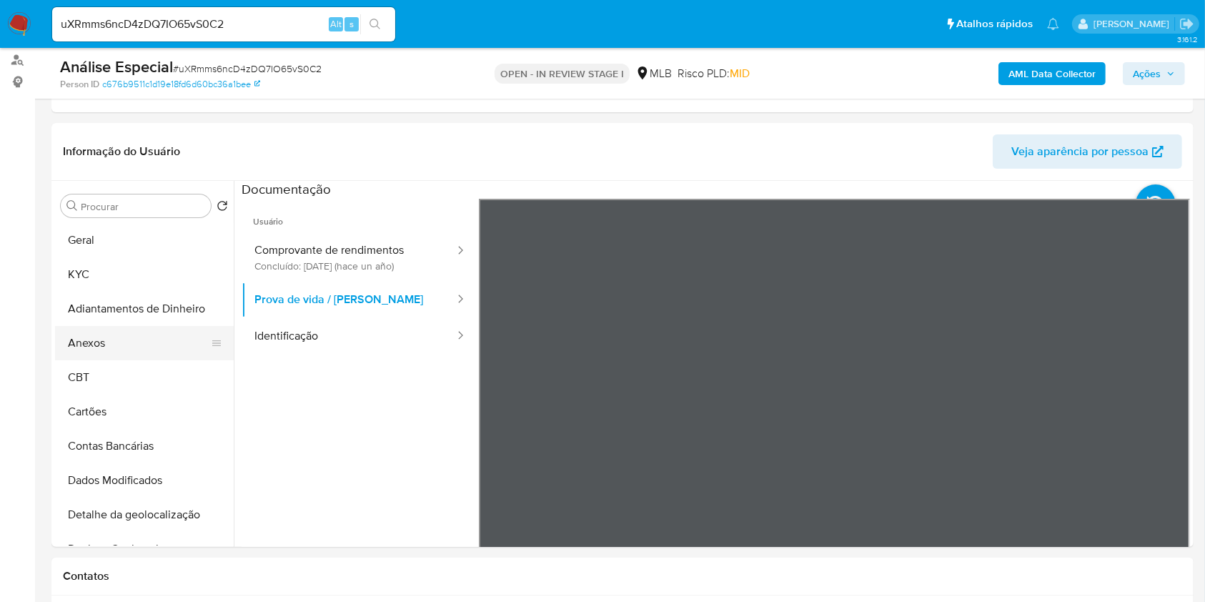
click at [124, 344] on button "Anexos" at bounding box center [138, 343] width 167 height 34
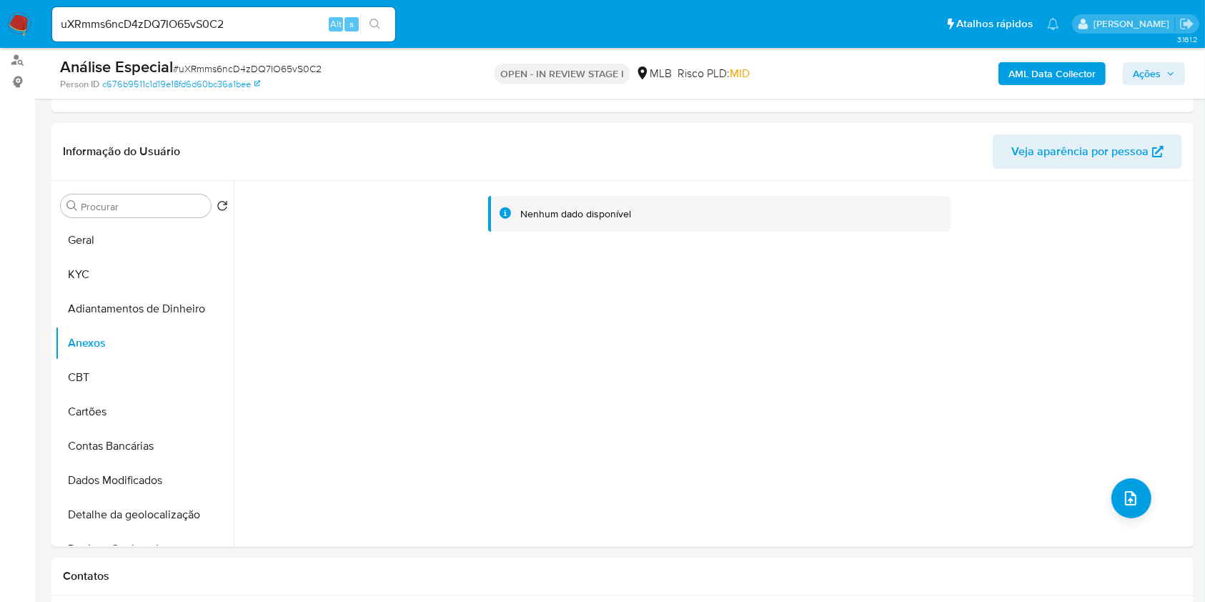
drag, startPoint x: 1016, startPoint y: 59, endPoint x: 967, endPoint y: 83, distance: 54.7
click at [1015, 65] on div "AML Data Collector Ações" at bounding box center [999, 73] width 371 height 34
click at [1029, 66] on b "AML Data Collector" at bounding box center [1052, 73] width 87 height 23
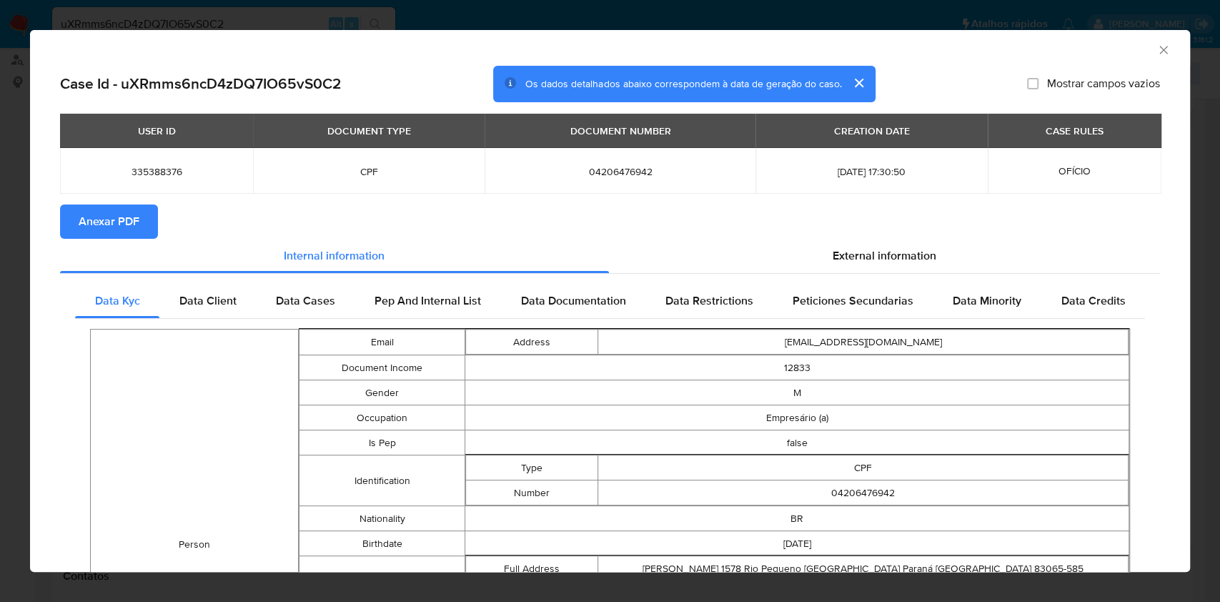
drag, startPoint x: 132, startPoint y: 220, endPoint x: 167, endPoint y: 224, distance: 36.0
click at [132, 222] on span "Anexar PDF" at bounding box center [109, 221] width 61 height 31
drag, startPoint x: 1146, startPoint y: 52, endPoint x: 1087, endPoint y: 64, distance: 59.7
click at [1157, 54] on icon "Fechar a janela" at bounding box center [1164, 50] width 14 height 14
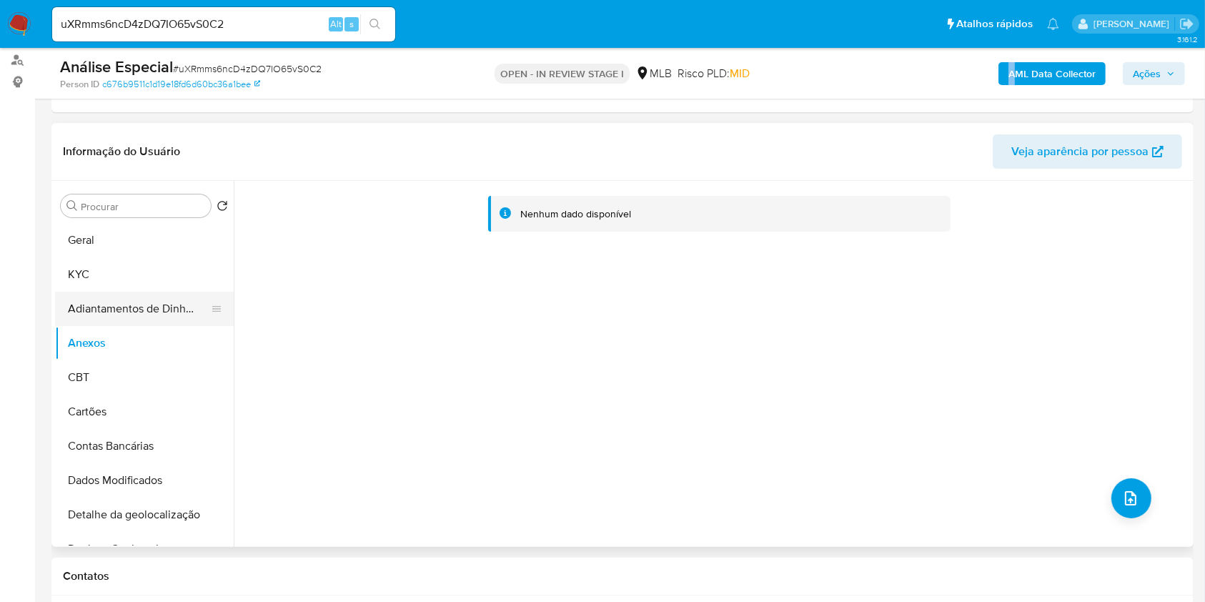
click at [145, 304] on button "Adiantamentos de Dinheiro" at bounding box center [138, 309] width 167 height 34
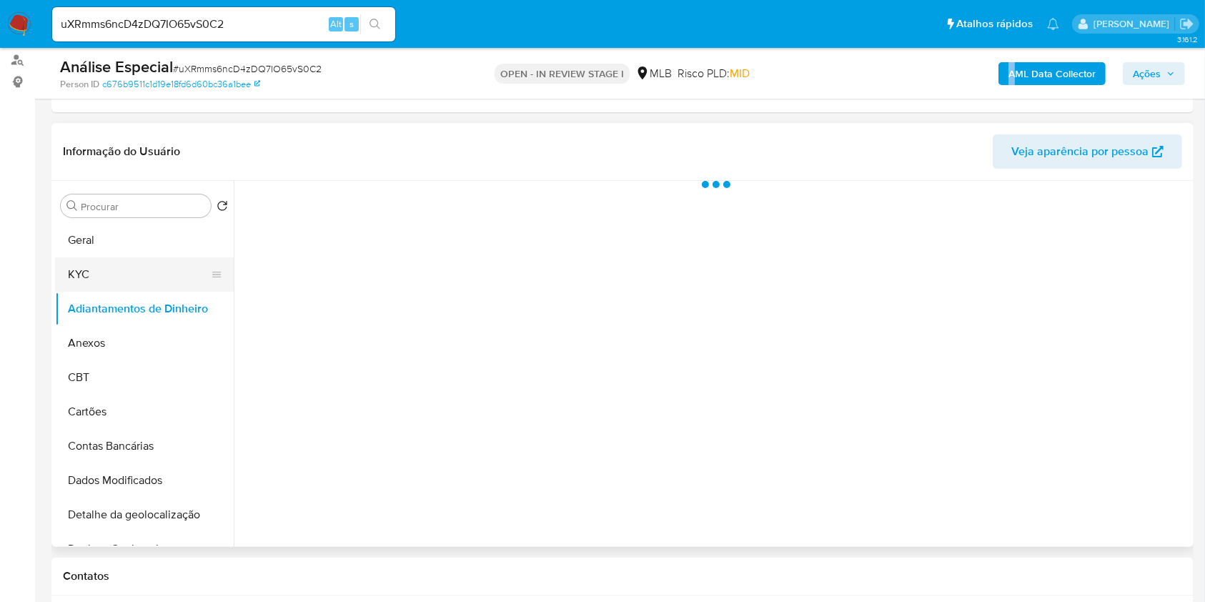
click at [127, 275] on button "KYC" at bounding box center [138, 274] width 167 height 34
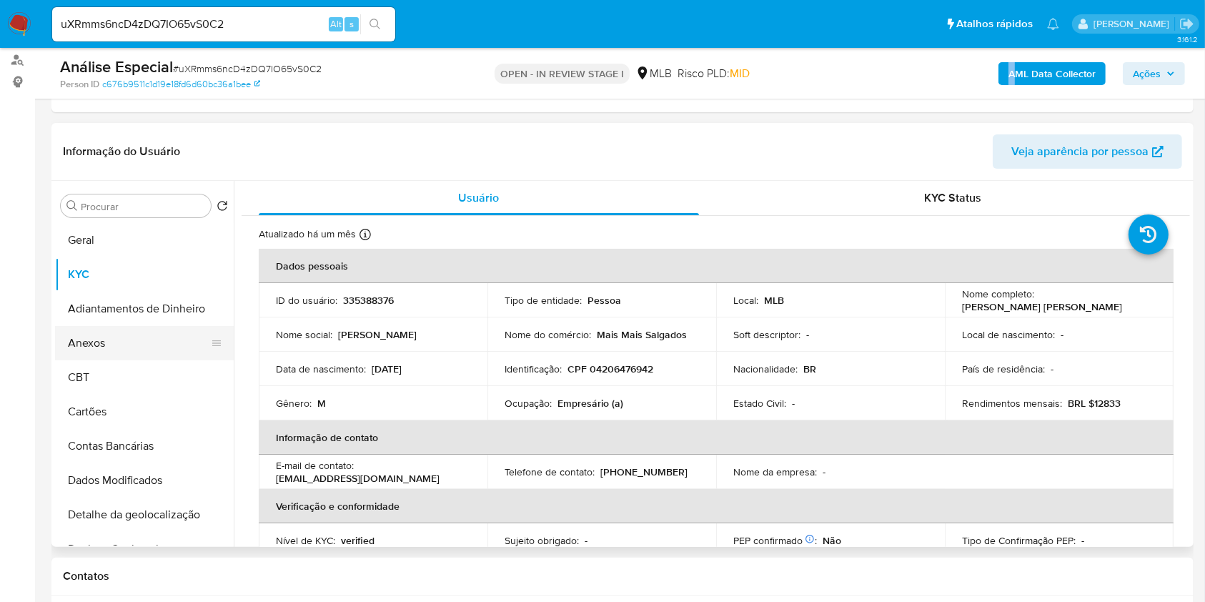
click at [164, 332] on button "Anexos" at bounding box center [138, 343] width 167 height 34
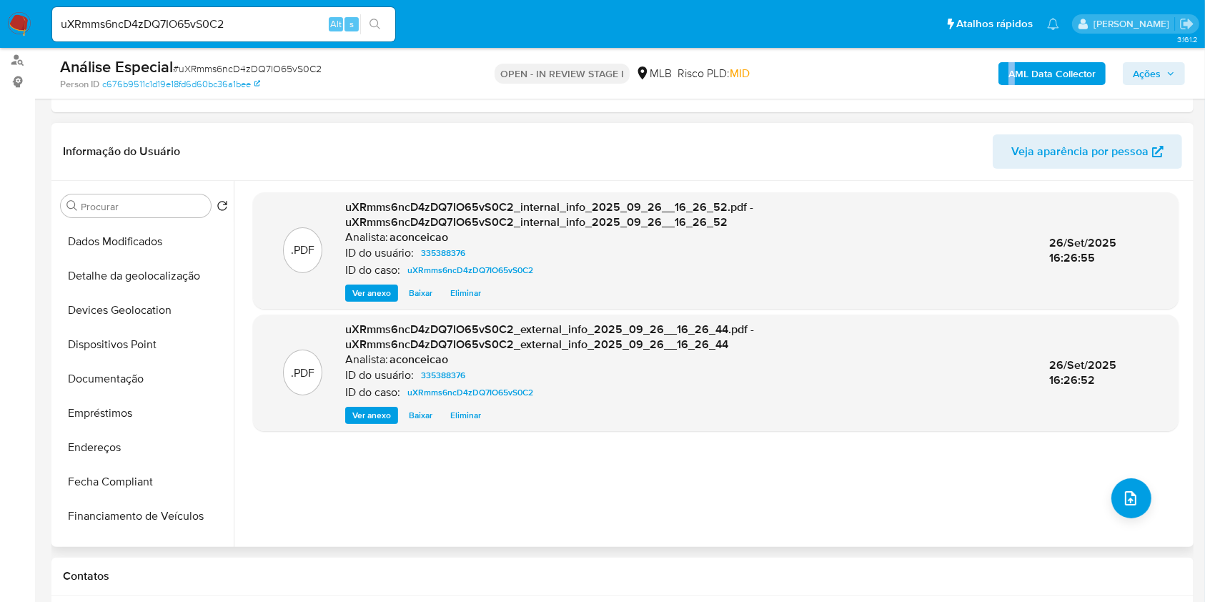
scroll to position [667, 0]
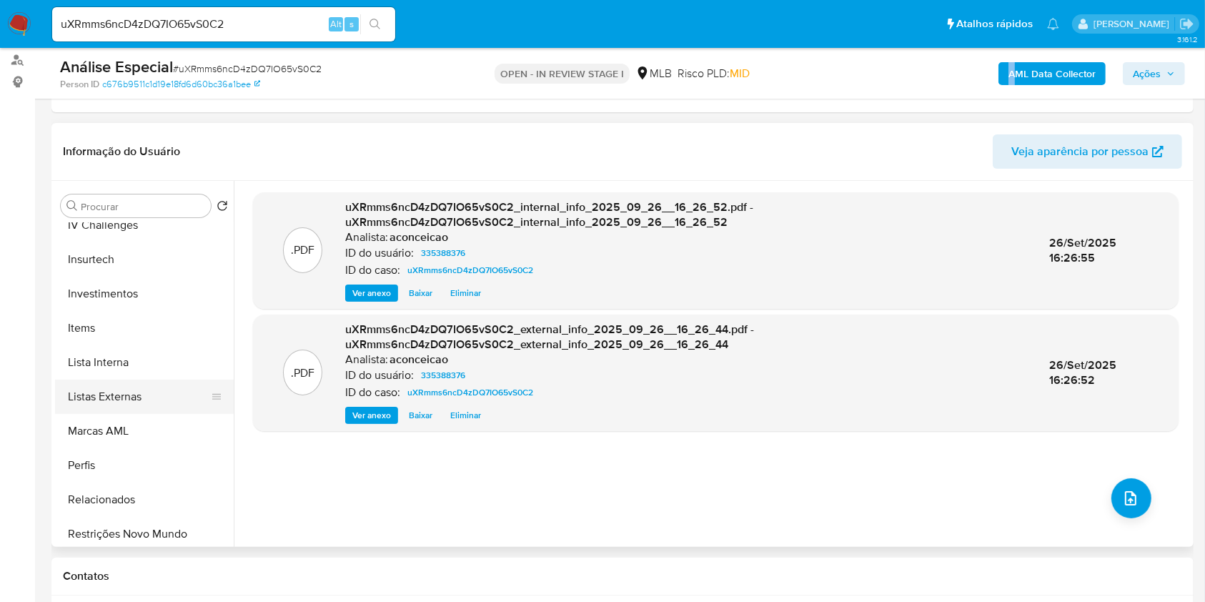
click at [140, 389] on button "Listas Externas" at bounding box center [138, 397] width 167 height 34
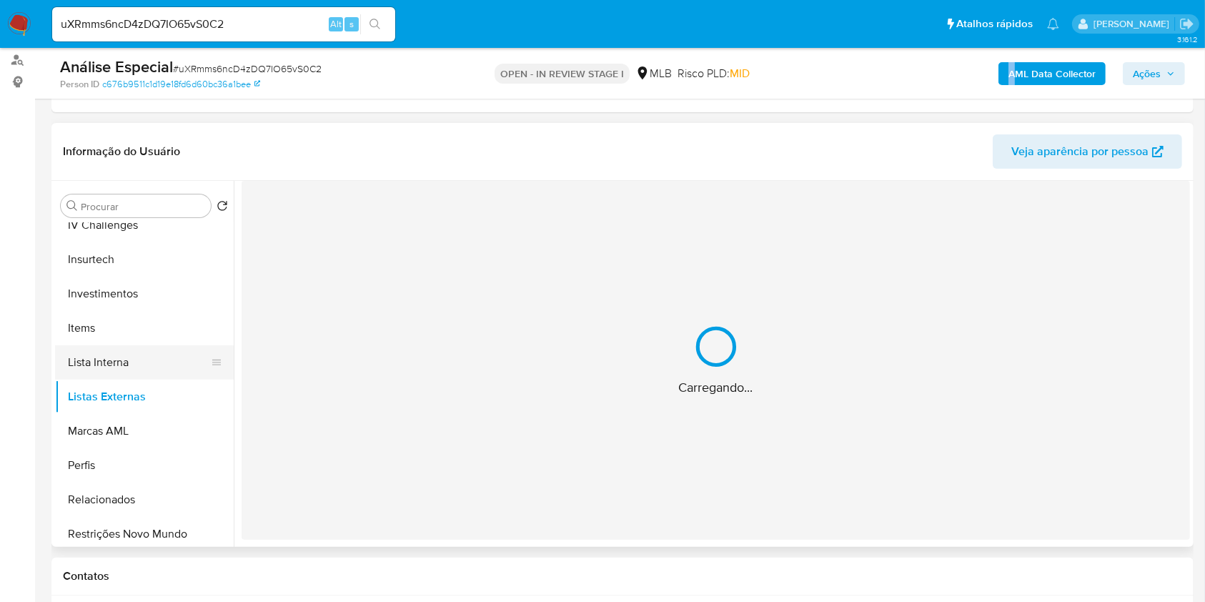
click at [132, 362] on button "Lista Interna" at bounding box center [138, 362] width 167 height 34
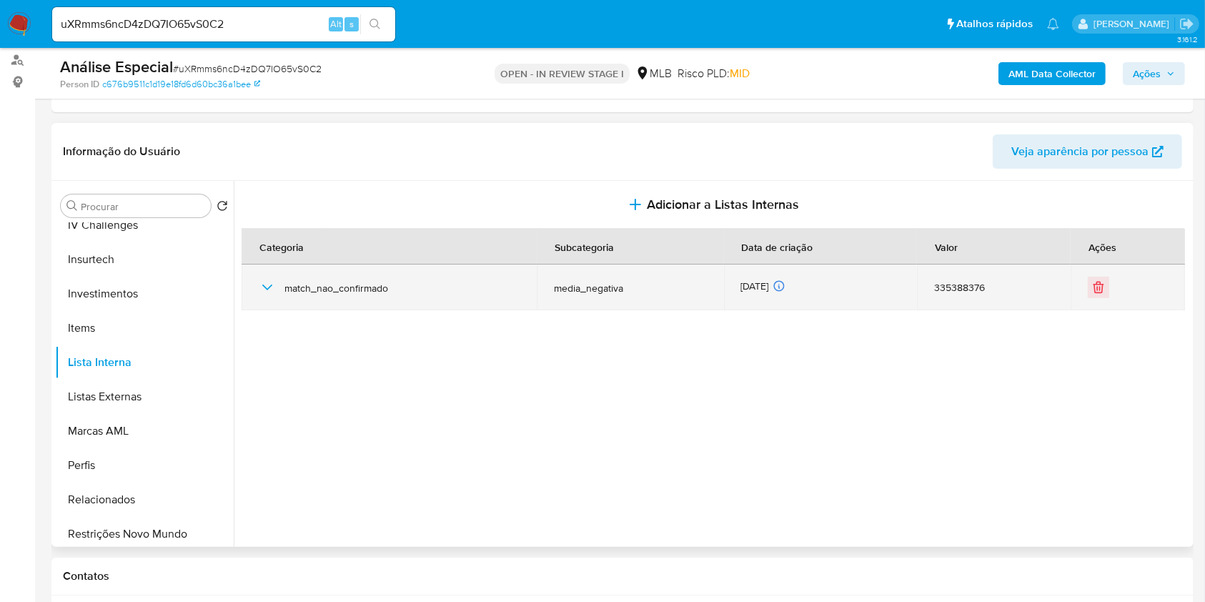
click at [286, 302] on div "match_nao_confirmado" at bounding box center [389, 288] width 261 height 46
click at [281, 285] on div "match_nao_confirmado" at bounding box center [389, 288] width 261 height 46
click at [269, 292] on icon "button" at bounding box center [267, 287] width 17 height 17
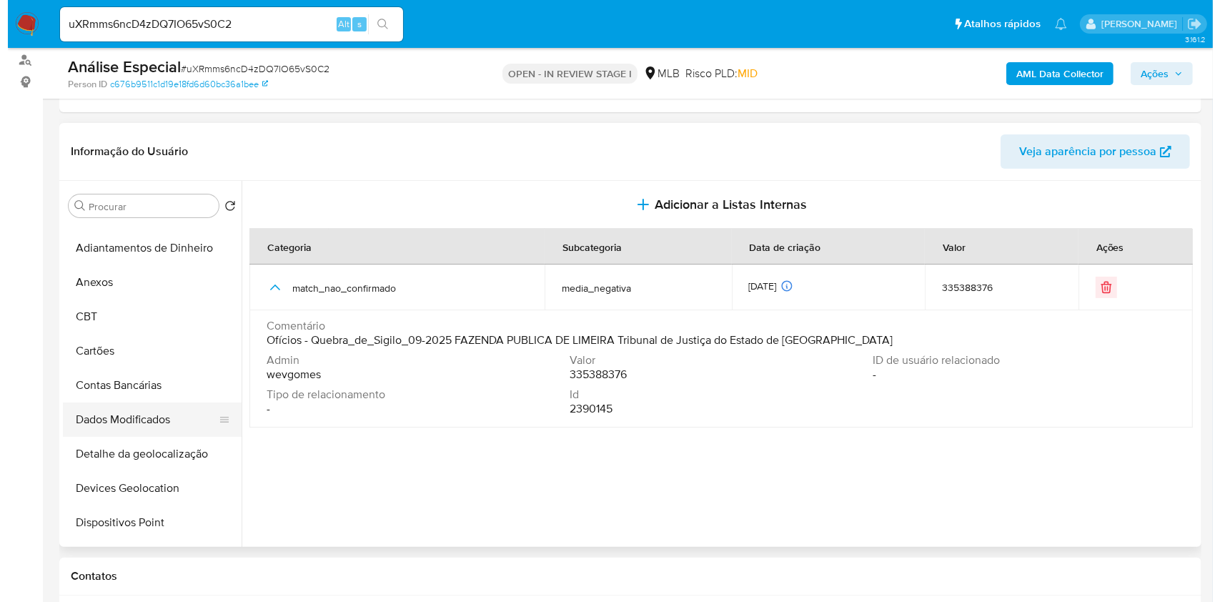
scroll to position [0, 0]
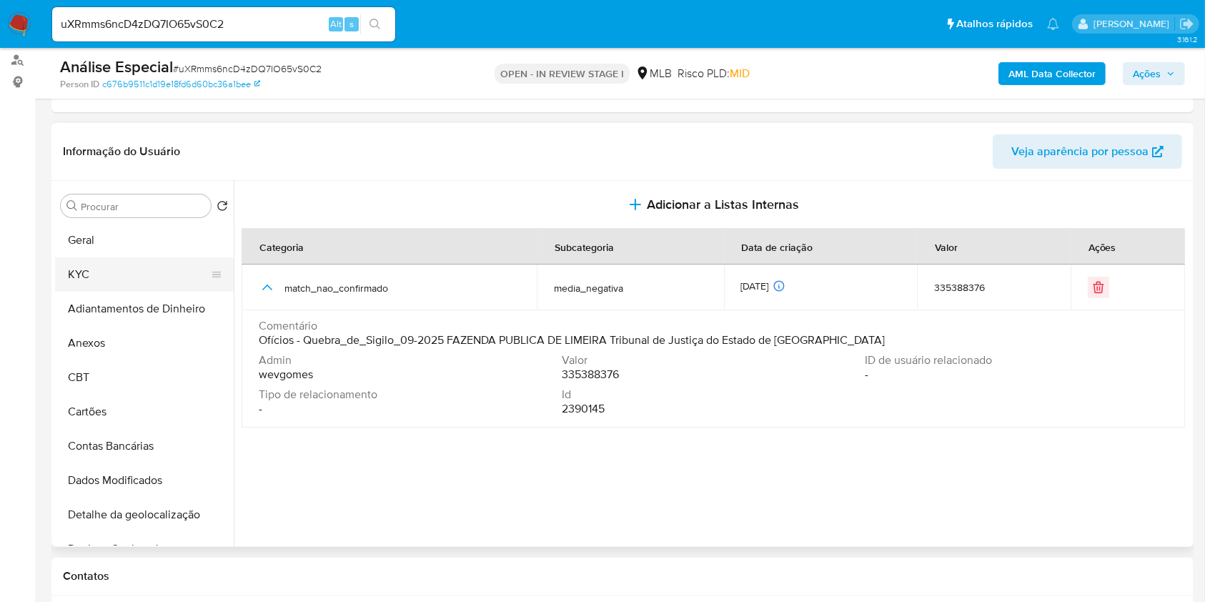
click at [103, 270] on button "KYC" at bounding box center [138, 274] width 167 height 34
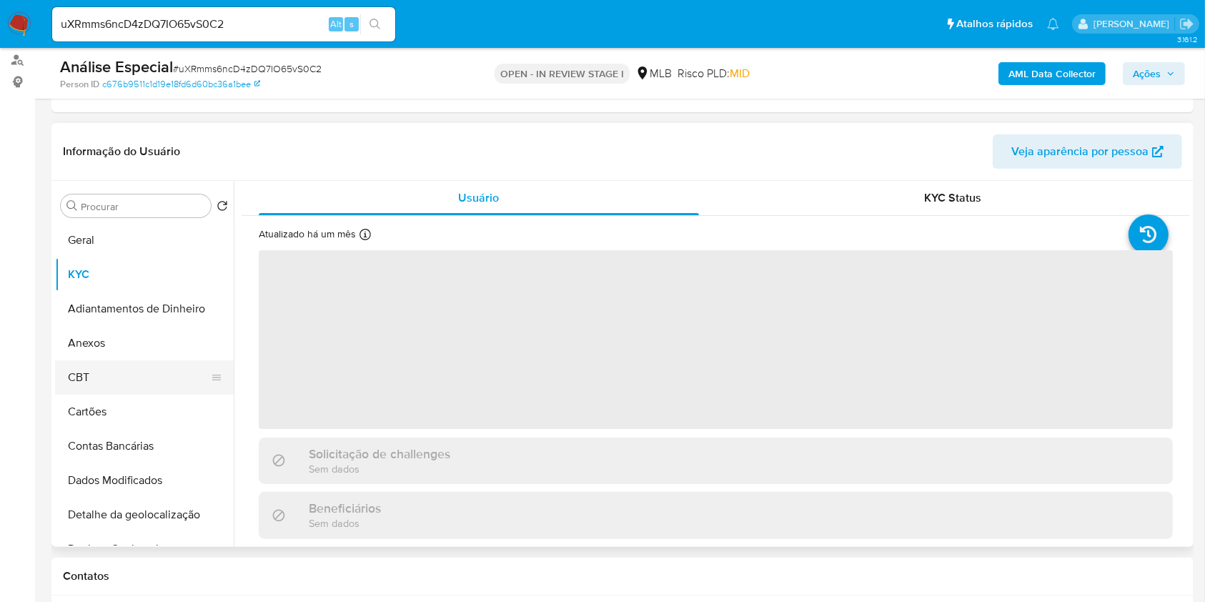
click at [139, 373] on button "CBT" at bounding box center [138, 377] width 167 height 34
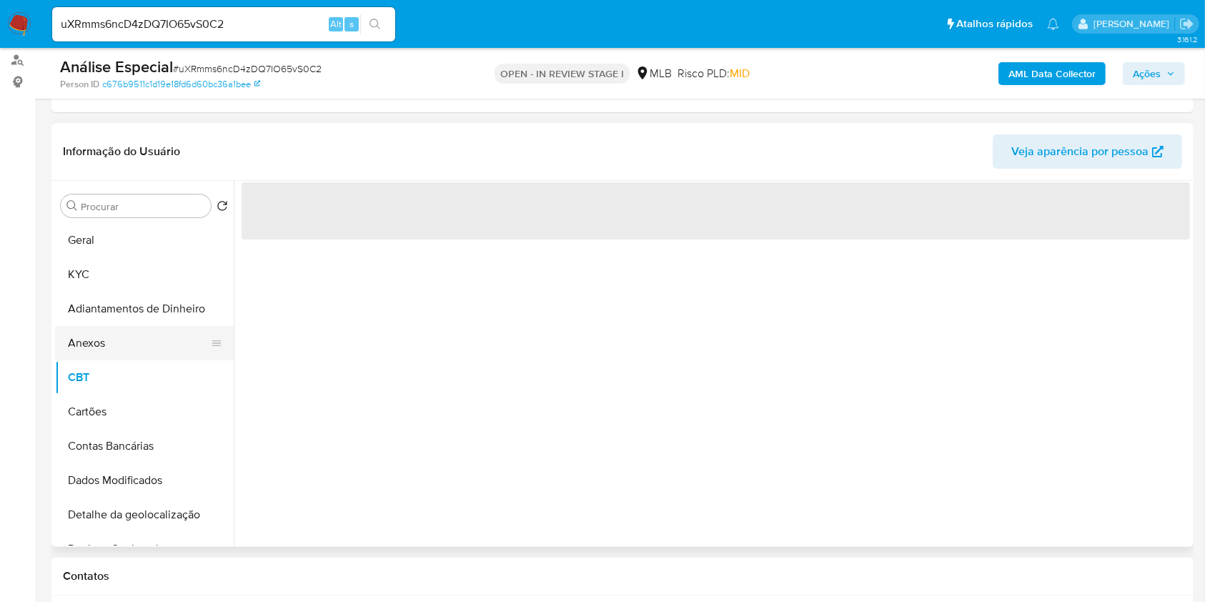
click at [132, 355] on button "Anexos" at bounding box center [138, 343] width 167 height 34
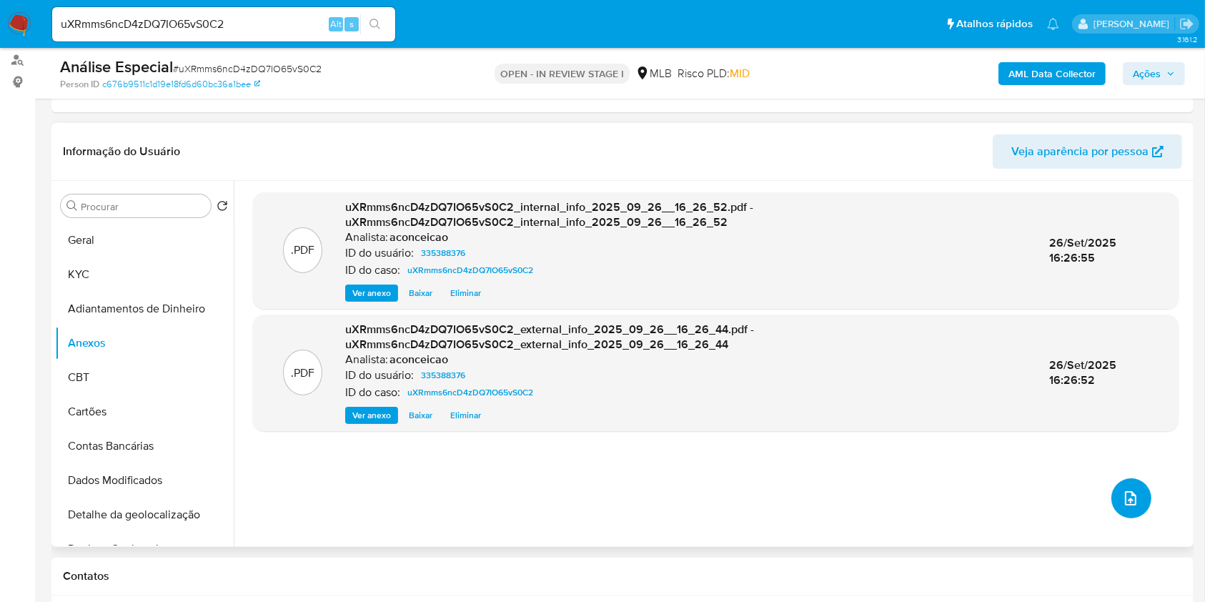
click at [1137, 510] on button "upload-file" at bounding box center [1132, 498] width 40 height 40
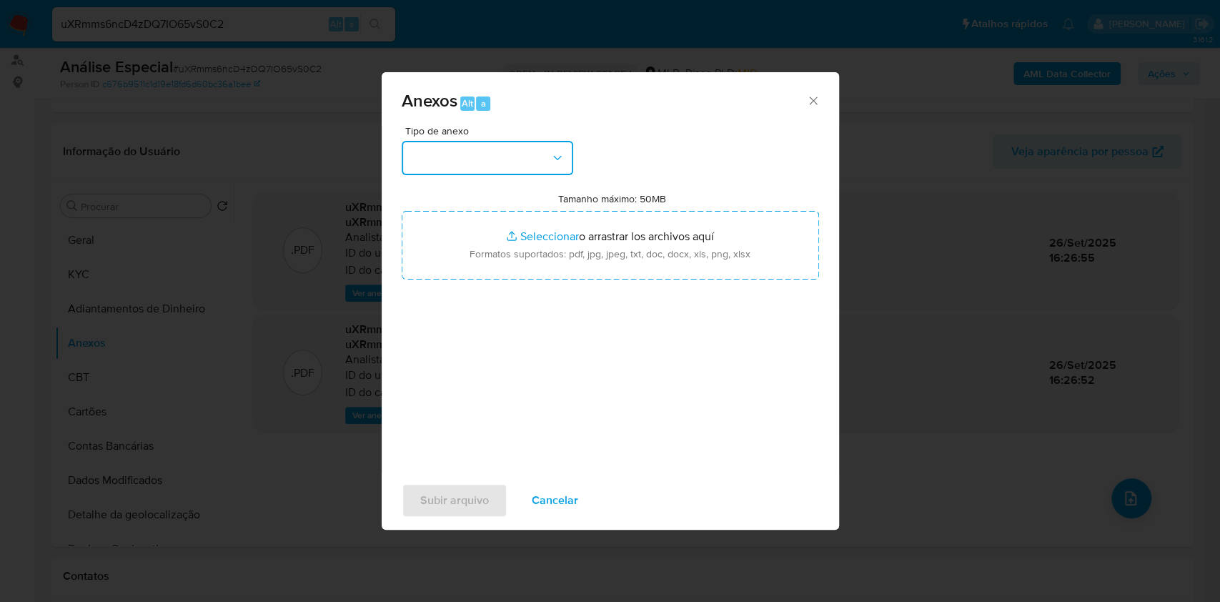
drag, startPoint x: 554, startPoint y: 147, endPoint x: 548, endPoint y: 168, distance: 22.4
click at [554, 147] on button "button" at bounding box center [488, 158] width 172 height 34
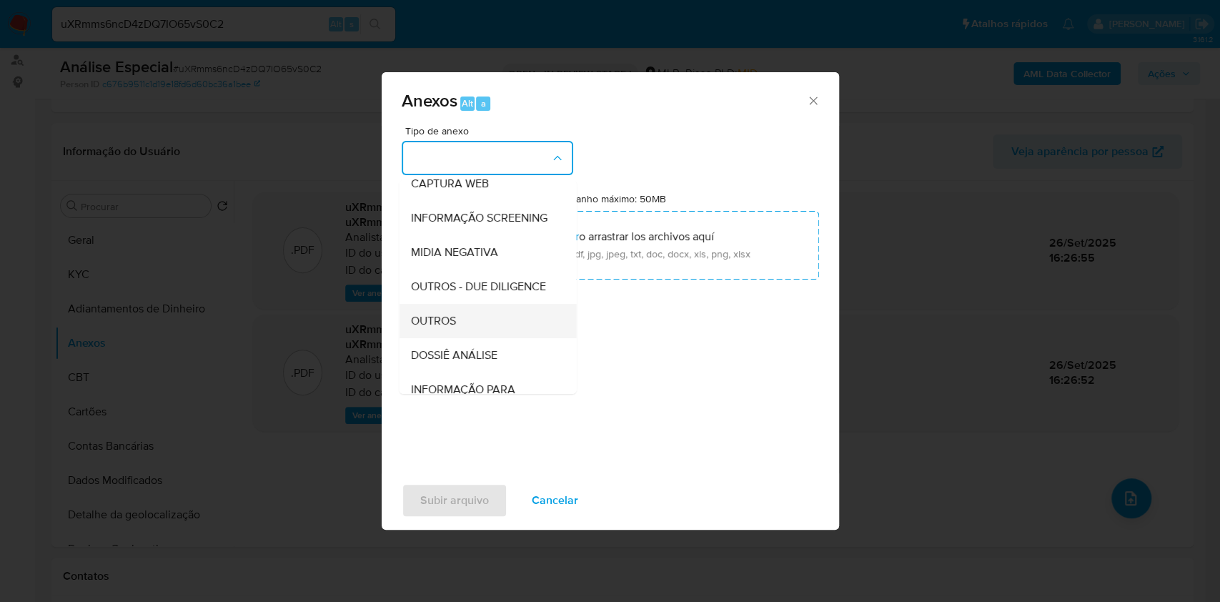
scroll to position [219, 0]
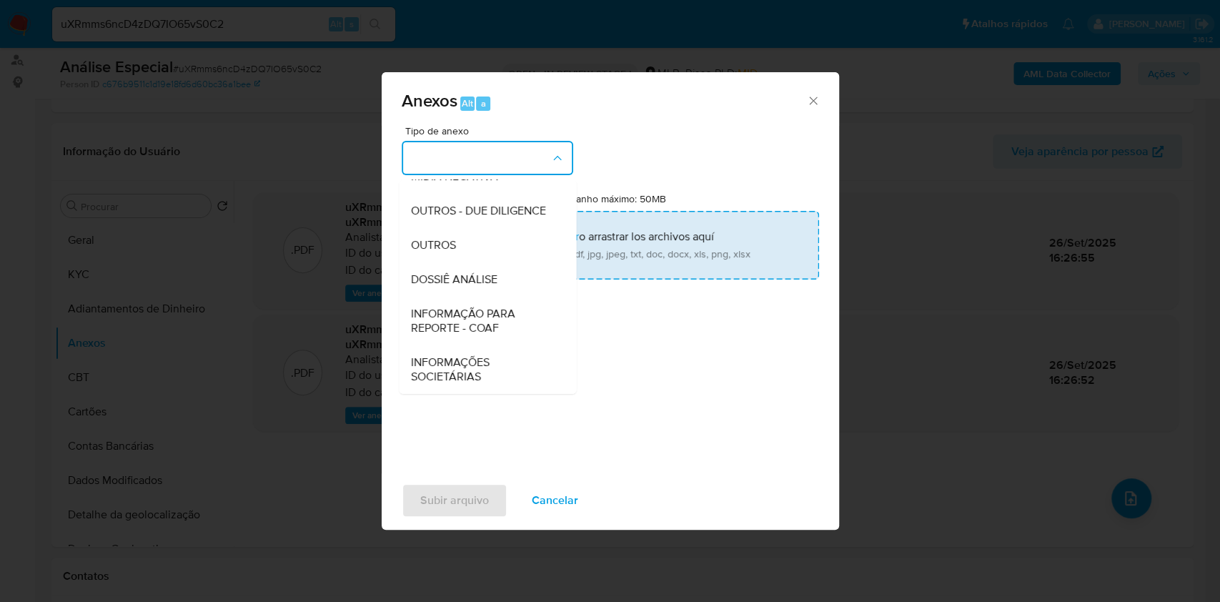
drag, startPoint x: 475, startPoint y: 240, endPoint x: 488, endPoint y: 237, distance: 13.2
click at [478, 241] on div "OUTROS" at bounding box center [483, 245] width 146 height 34
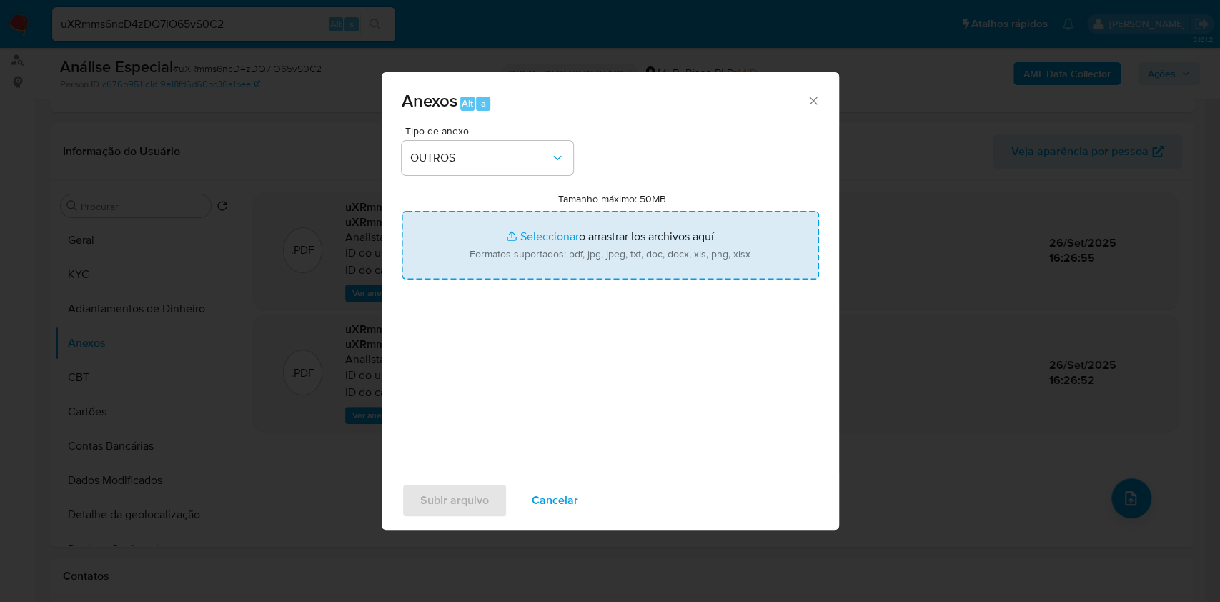
type input "C:\fakepath\Mulan 609456400_Charles [PERSON_NAME] 2025_09_25_08_52_45 (1).pdf"
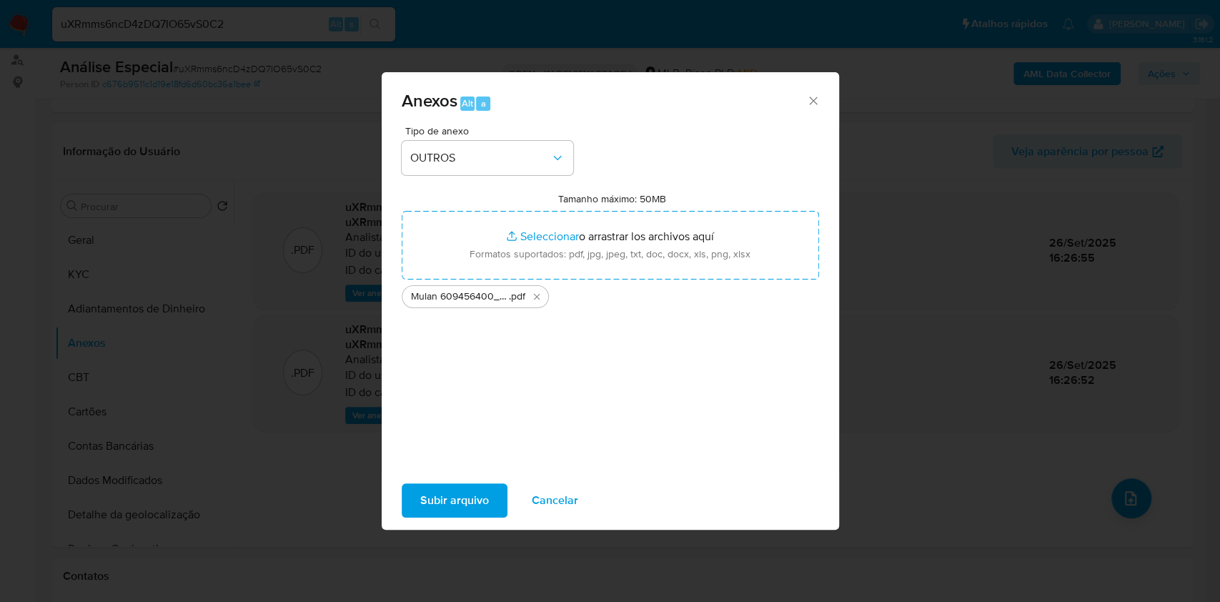
click at [477, 505] on span "Subir arquivo" at bounding box center [454, 500] width 69 height 31
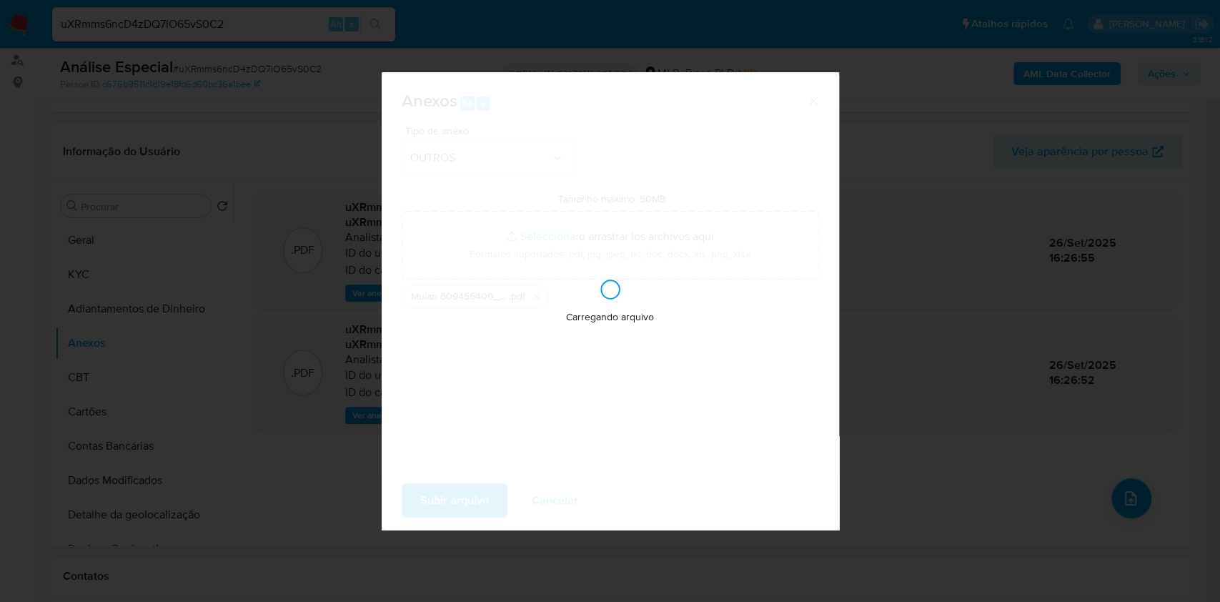
click at [987, 367] on div "Anexos Alt a Tipo de anexo OUTROS Tamanho máximo: 50MB Seleccionar archivos Sel…" at bounding box center [610, 301] width 1220 height 602
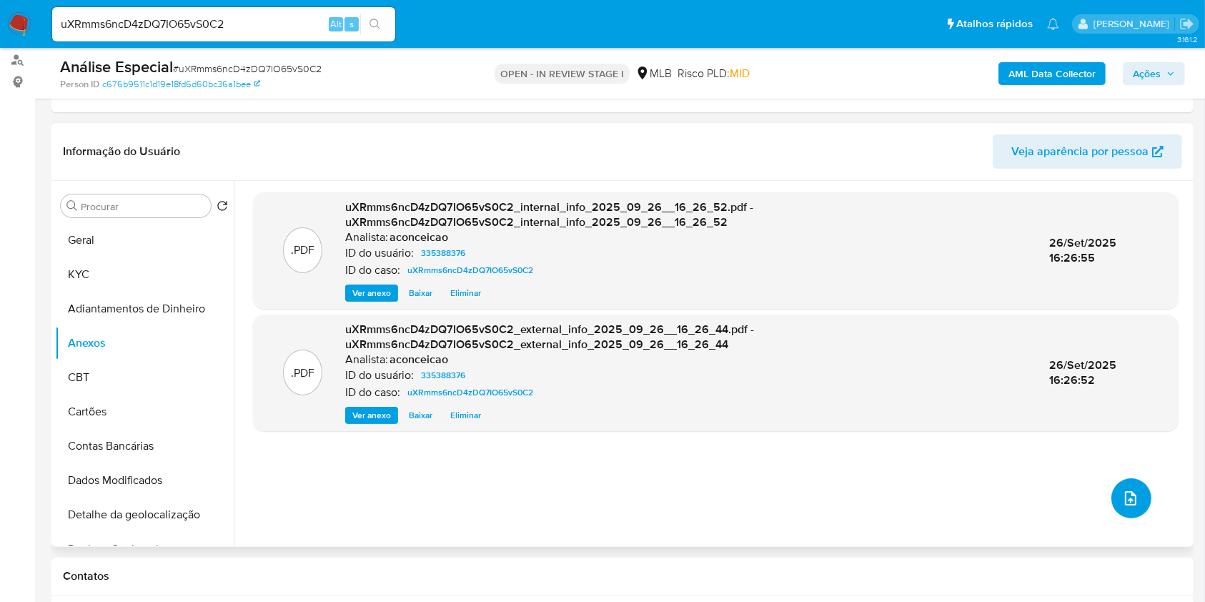
click at [1130, 495] on icon "upload-file" at bounding box center [1130, 498] width 17 height 17
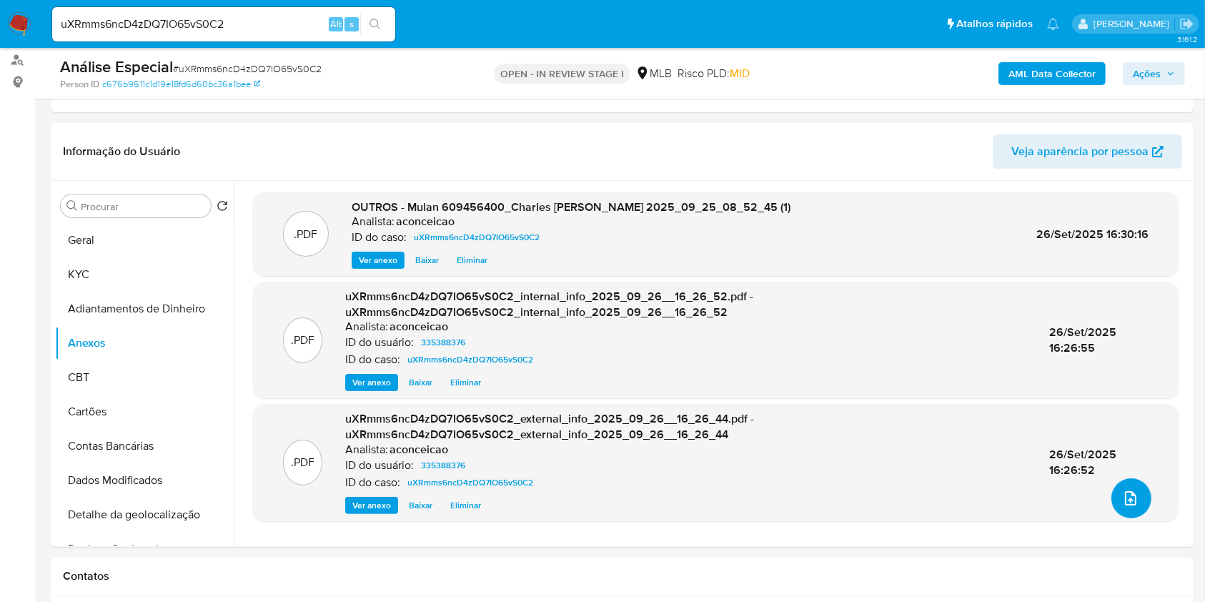
click at [524, 189] on div ".PDF OUTROS - Mulan 609456400_Charles Sousa Silva 2025_09_25_08_52_45 (1) Anali…" at bounding box center [712, 364] width 957 height 366
click at [1144, 495] on div ".PDF OUTROS - Mulan 609456400_Charles Sousa Silva 2025_09_25_08_52_45 (1) Anali…" at bounding box center [716, 363] width 926 height 343
click at [1122, 490] on icon "upload-file" at bounding box center [1130, 498] width 17 height 17
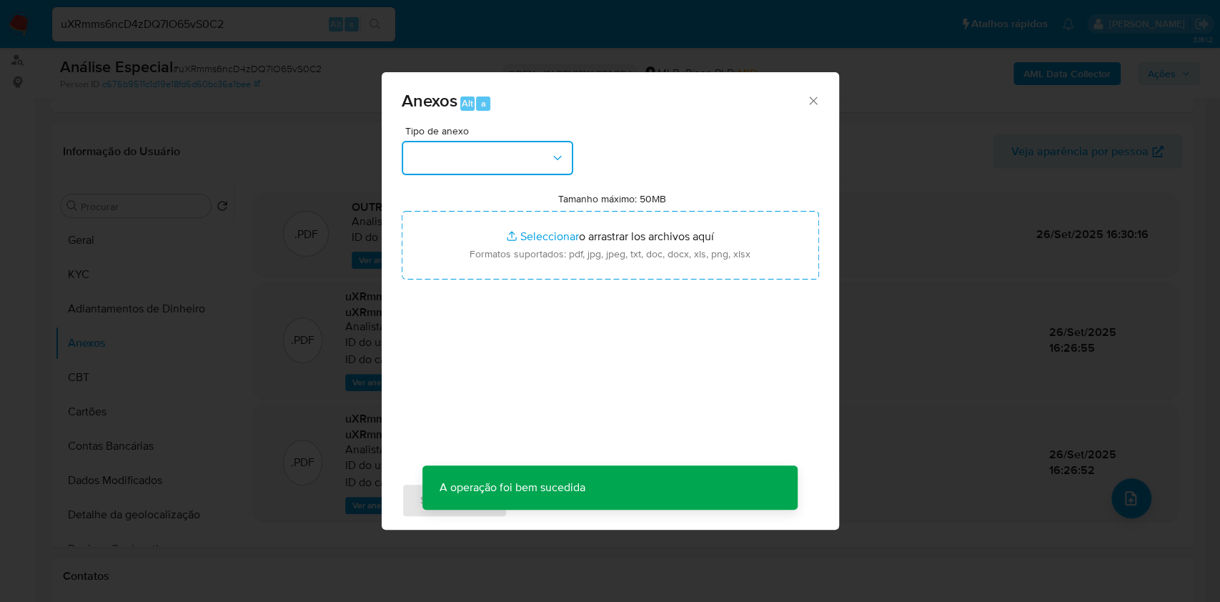
click at [543, 154] on button "button" at bounding box center [488, 158] width 172 height 34
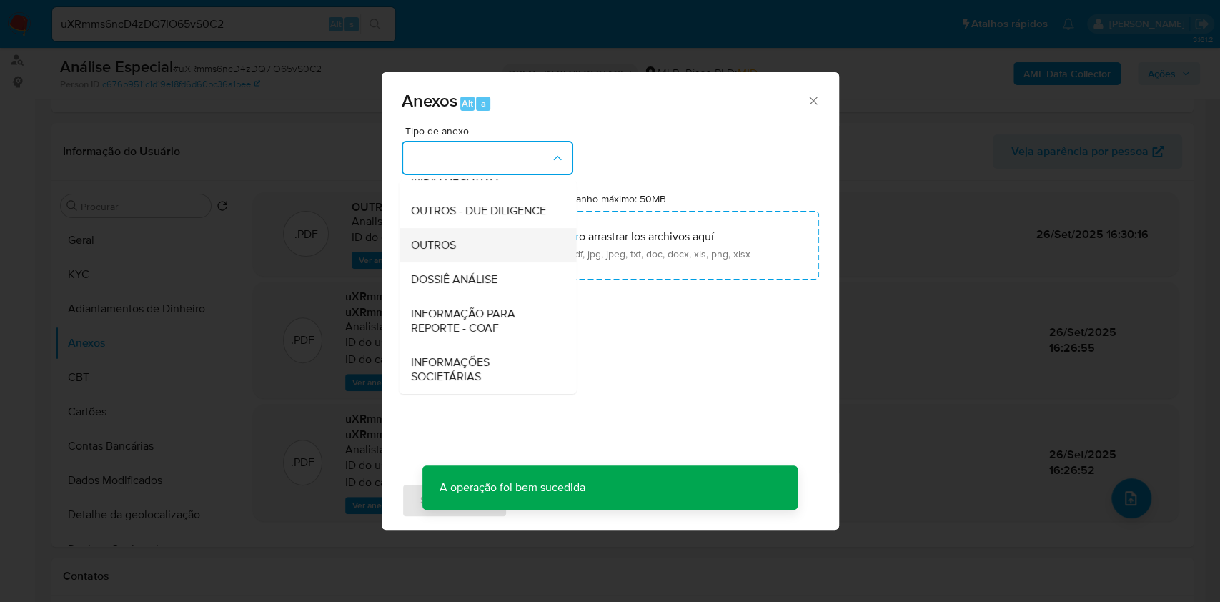
click at [470, 254] on div "OUTROS" at bounding box center [483, 245] width 146 height 34
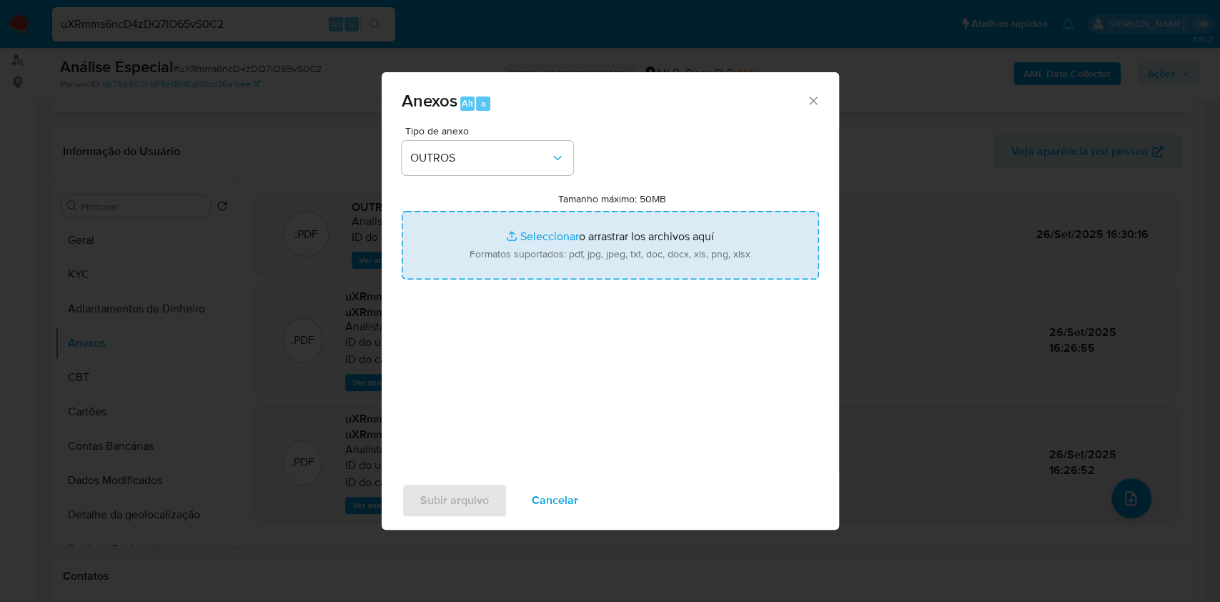
type input "C:\fakepath\SAR - XXXXX - CPF 04206476942 - MARCELO STEMPOSKI AFONSO.pdf"
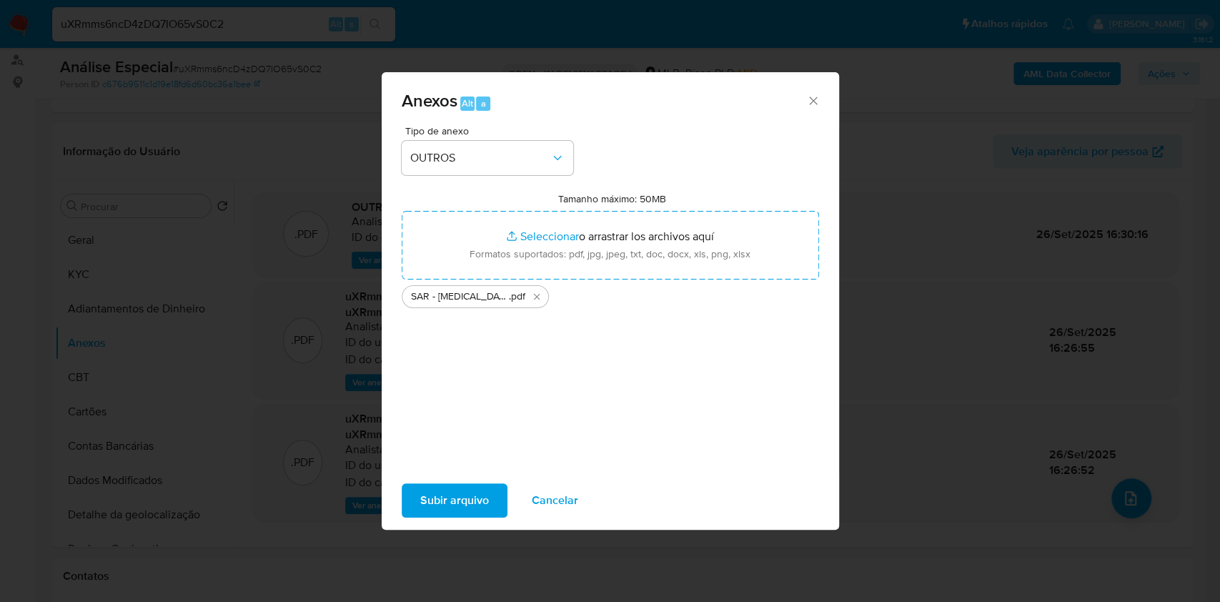
click at [486, 498] on span "Subir arquivo" at bounding box center [454, 500] width 69 height 31
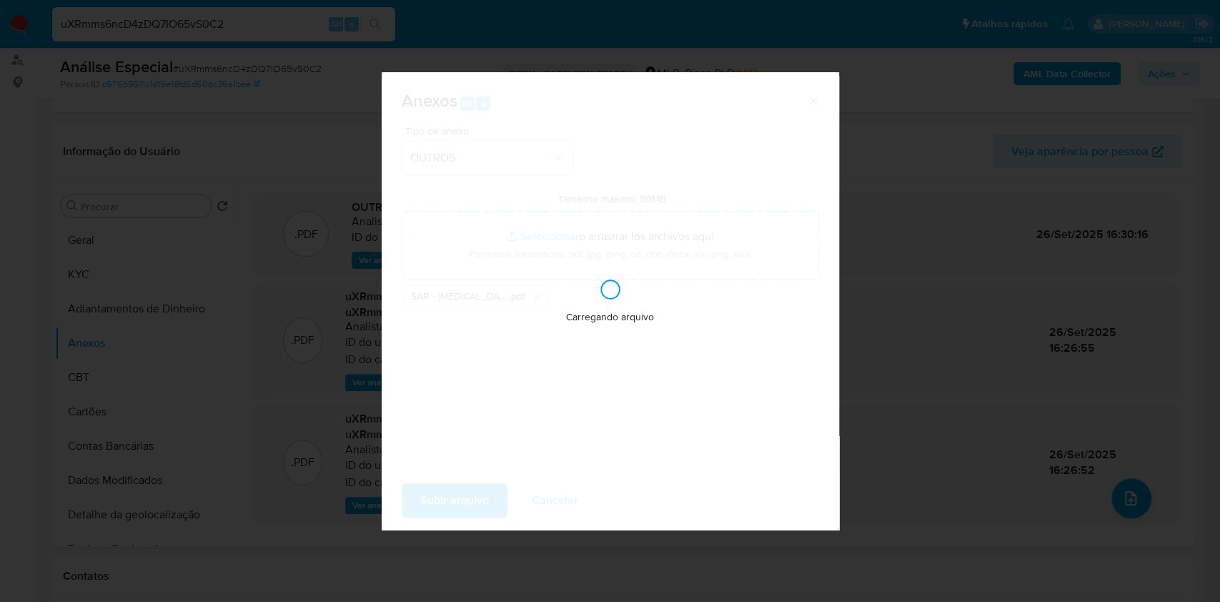
click at [1024, 447] on div "Anexos Alt a Tipo de anexo OUTROS Tamanho máximo: 50MB Seleccionar archivos Sel…" at bounding box center [610, 301] width 1220 height 602
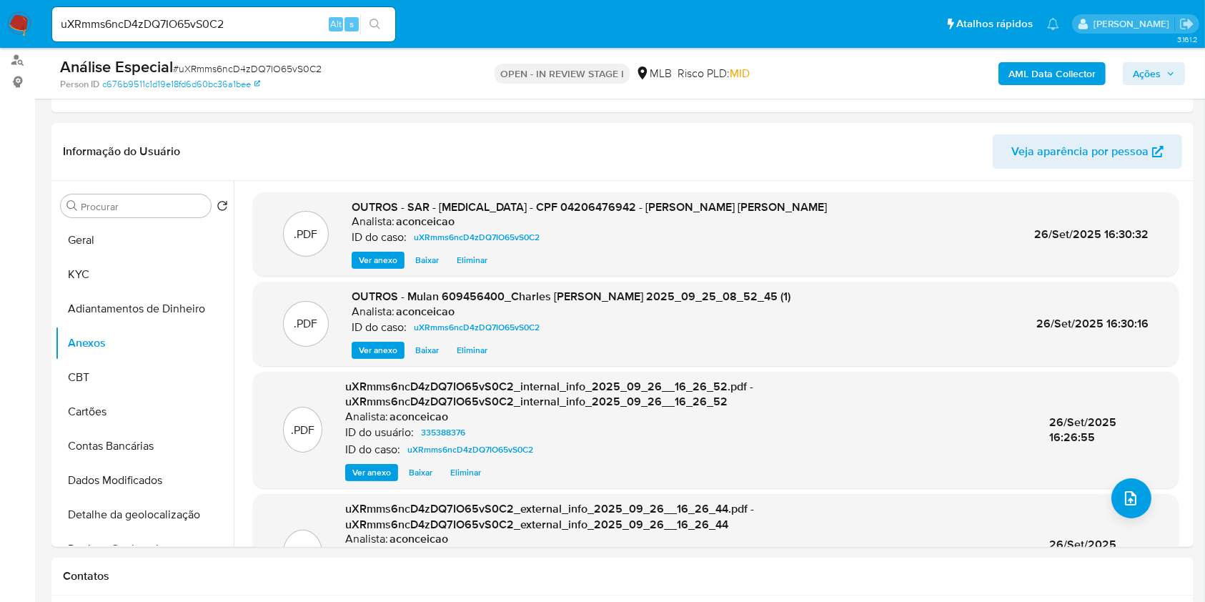
click at [1146, 66] on span "Ações" at bounding box center [1147, 73] width 28 height 23
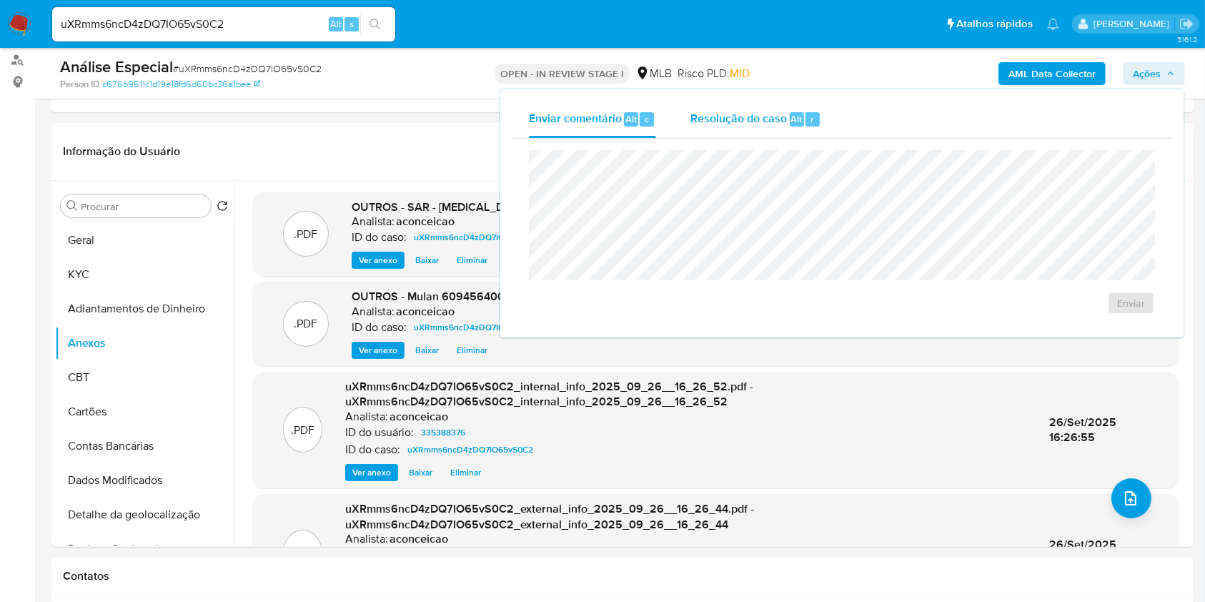
drag, startPoint x: 761, startPoint y: 115, endPoint x: 766, endPoint y: 127, distance: 12.8
click at [761, 117] on span "Resolução do caso" at bounding box center [739, 118] width 97 height 16
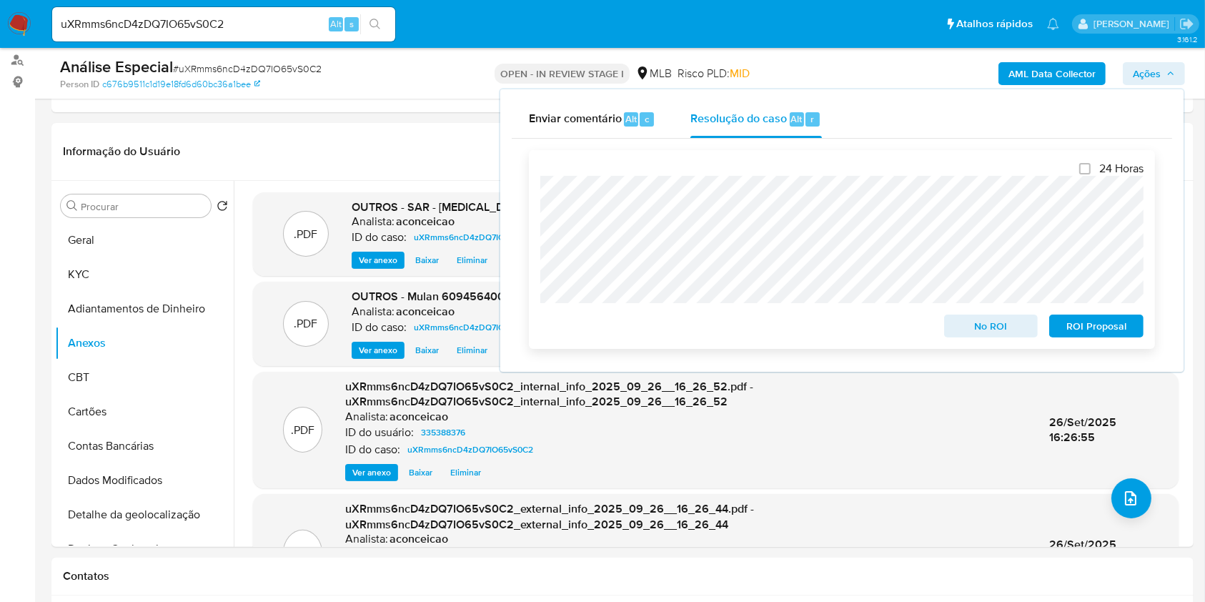
click at [1095, 325] on span "ROI Proposal" at bounding box center [1097, 326] width 74 height 20
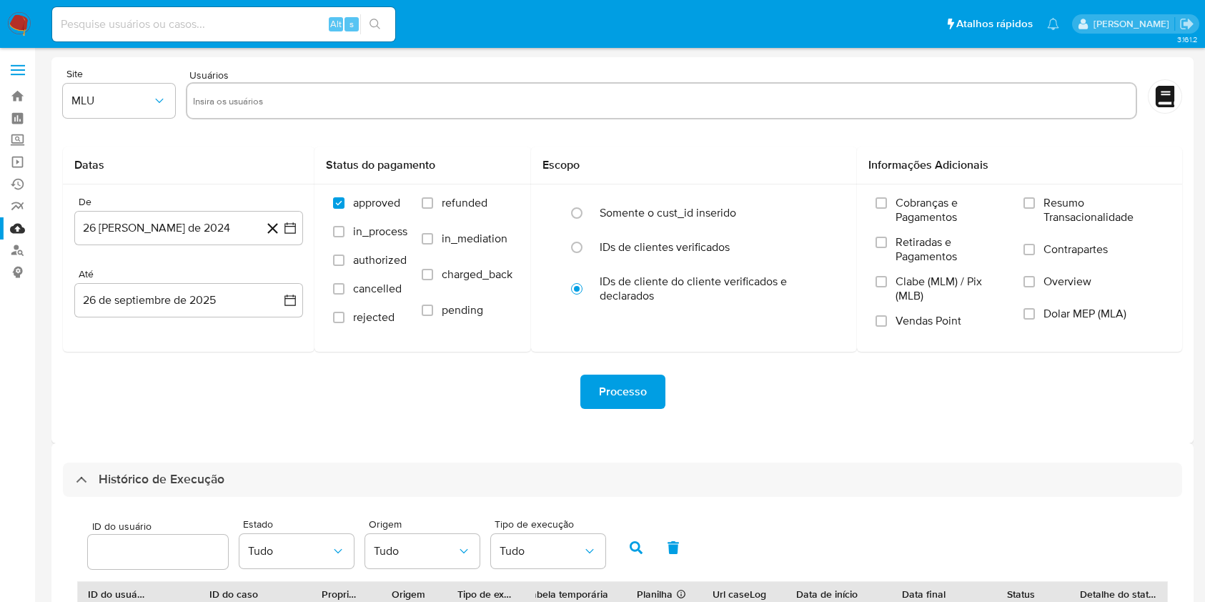
select select "10"
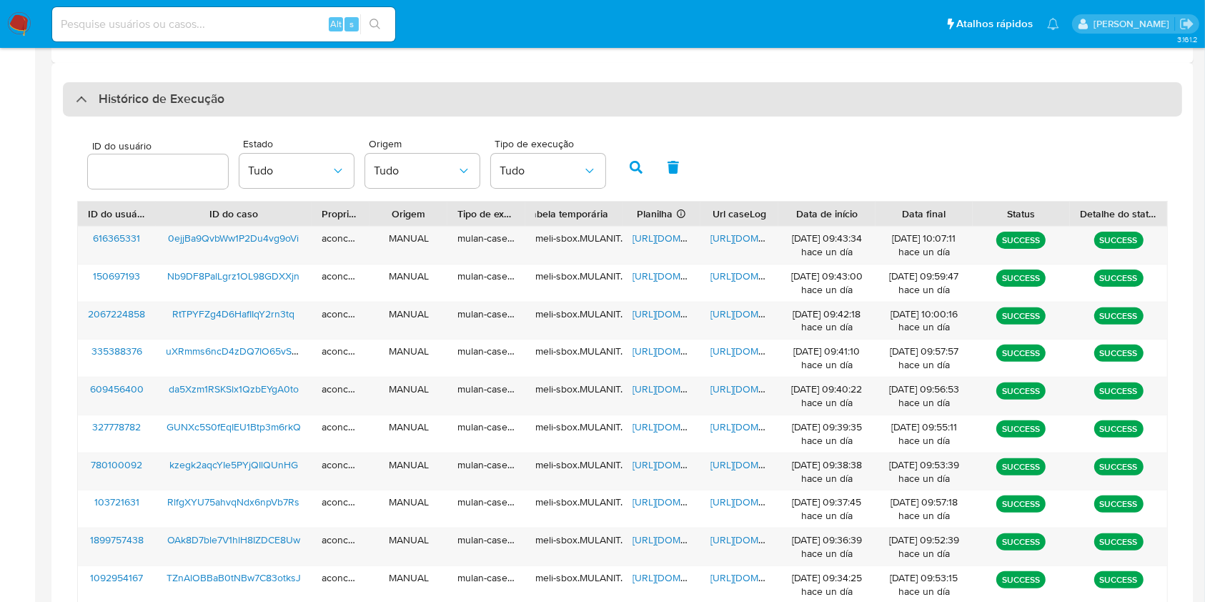
scroll to position [229, 0]
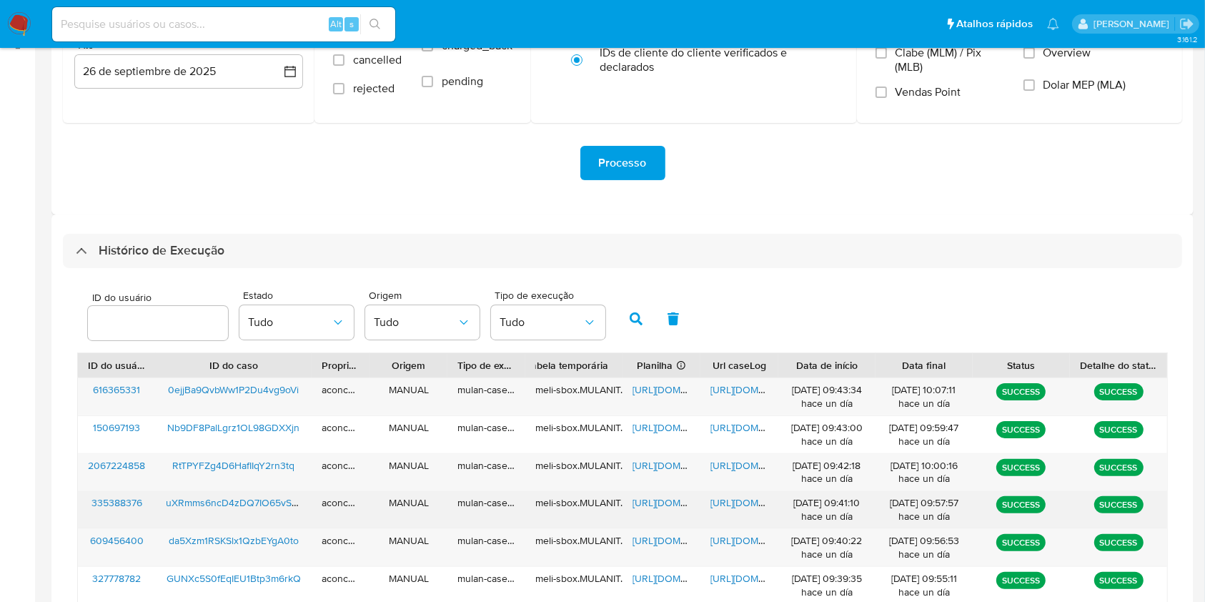
click at [670, 508] on span "https://docs.google.com/spreadsheets/d/16d9os8uJnp1iXIls2W7LwsQOcFQTo01ZgAVZH8M…" at bounding box center [682, 502] width 99 height 14
click at [726, 506] on span "https://docs.google.com/document/d/12nAMXB3wvJBnkbkT3GcsqAy7Wal6_zqByvXM-chsS0w…" at bounding box center [760, 502] width 99 height 14
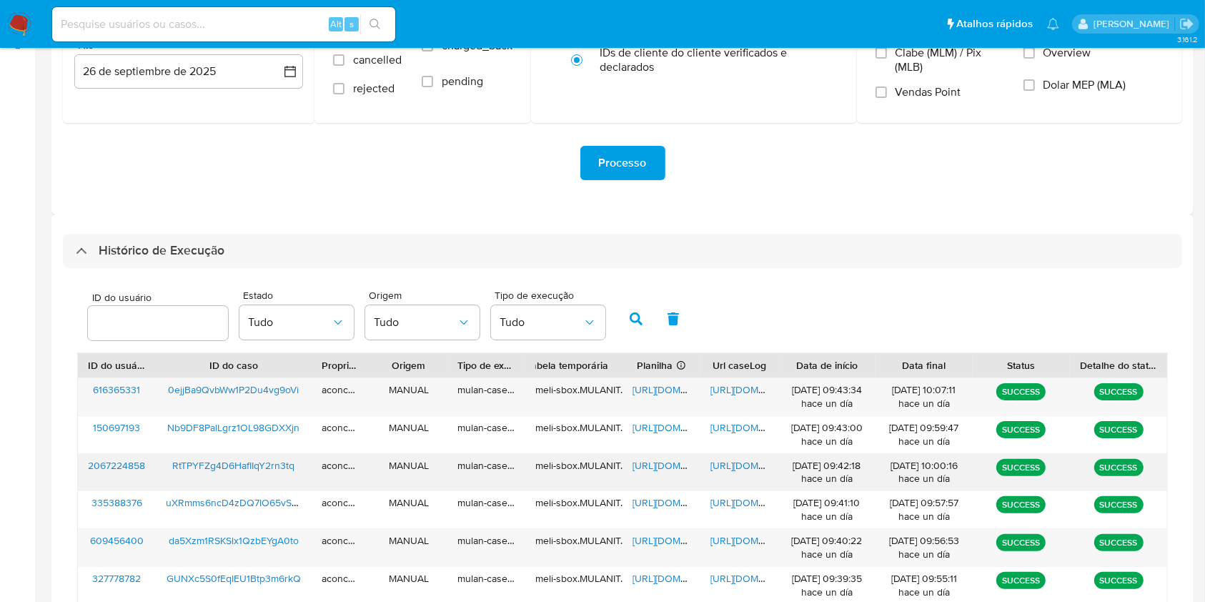
click at [676, 473] on div "https://docs.google.com/spreadsheets/d/1nQfbhRFGxfwLX-5N1gH1-42i-fadRipIE-0jB3O…" at bounding box center [662, 472] width 78 height 37
click at [670, 467] on span "https://docs.google.com/spreadsheets/d/1nQfbhRFGxfwLX-5N1gH1-42i-fadRipIE-0jB3O…" at bounding box center [682, 465] width 99 height 14
click at [734, 464] on span "https://docs.google.com/document/d/1HU0NUVOKVI1CNL2GRwdH0H_CgRMqM_Ka3cO4yGvci9Q…" at bounding box center [760, 465] width 99 height 14
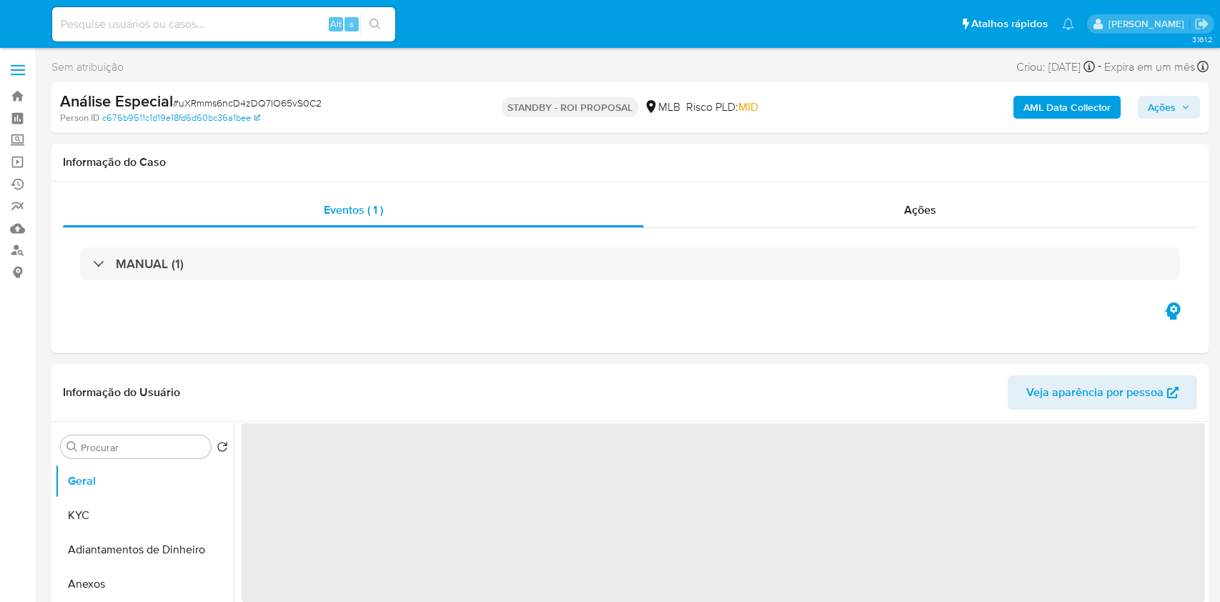
select select "10"
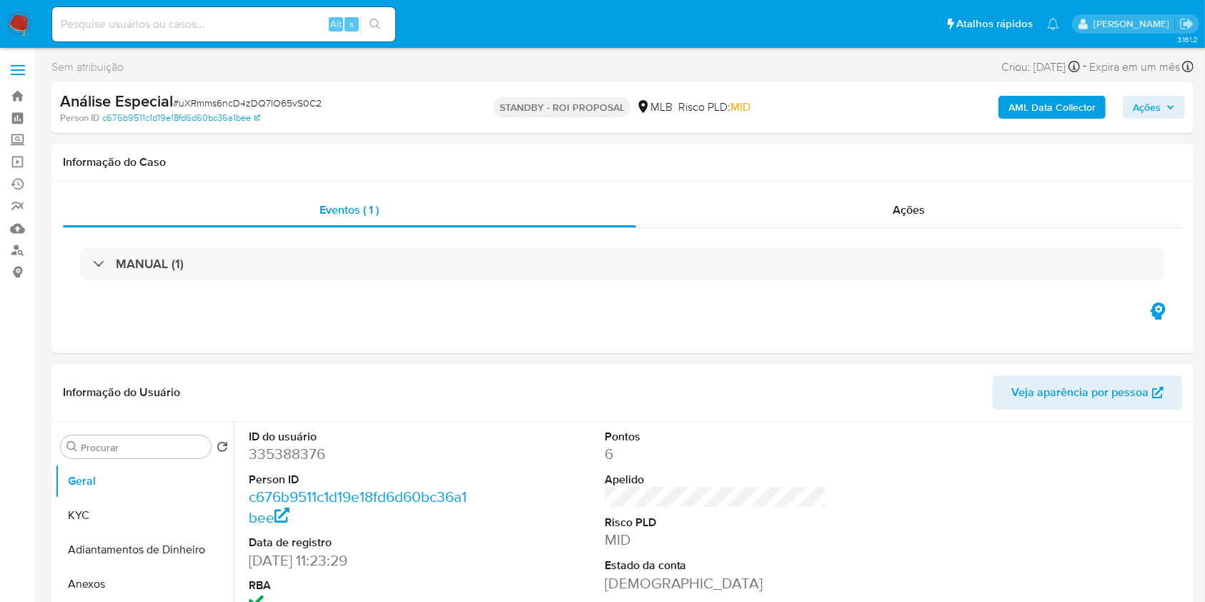
click at [283, 14] on div "Alt s" at bounding box center [223, 24] width 343 height 34
drag, startPoint x: 285, startPoint y: 21, endPoint x: 295, endPoint y: 26, distance: 10.9
click at [285, 23] on input at bounding box center [223, 24] width 343 height 19
click at [262, 17] on input at bounding box center [223, 24] width 343 height 19
click at [260, 29] on input at bounding box center [223, 24] width 343 height 19
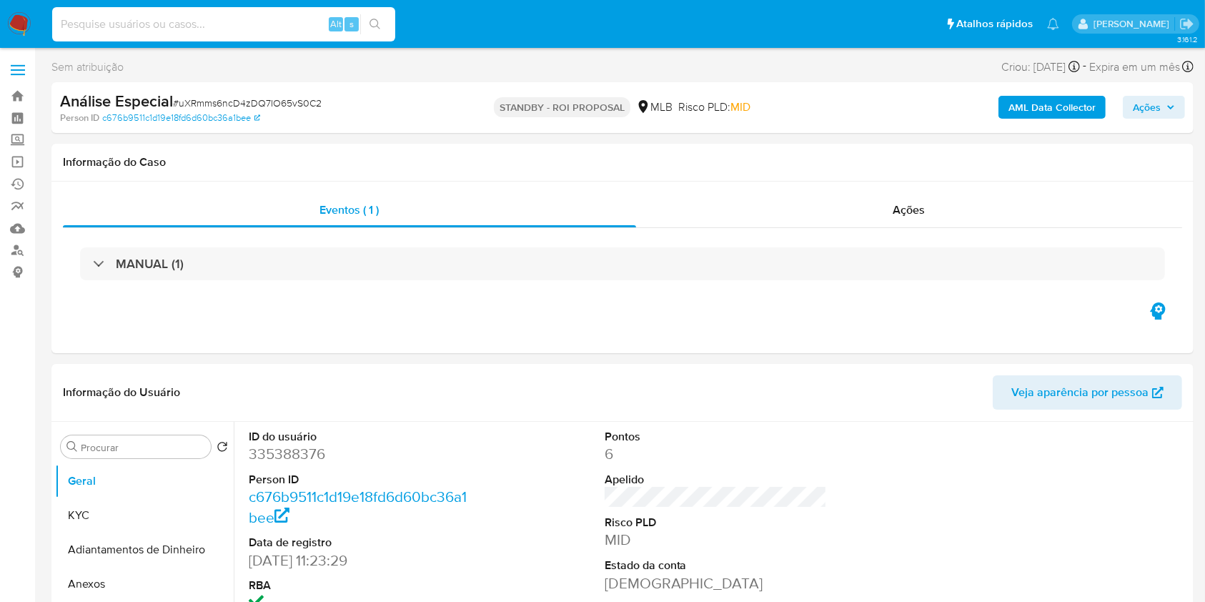
drag, startPoint x: 260, startPoint y: 26, endPoint x: 252, endPoint y: 31, distance: 9.9
click at [260, 27] on input at bounding box center [223, 24] width 343 height 19
paste input "RtTPYFZg4D6HafIIqY2rn3tq"
type input "RtTPYFZg4D6HafIIqY2rn3tq"
click at [383, 33] on button "search-icon" at bounding box center [374, 24] width 29 height 20
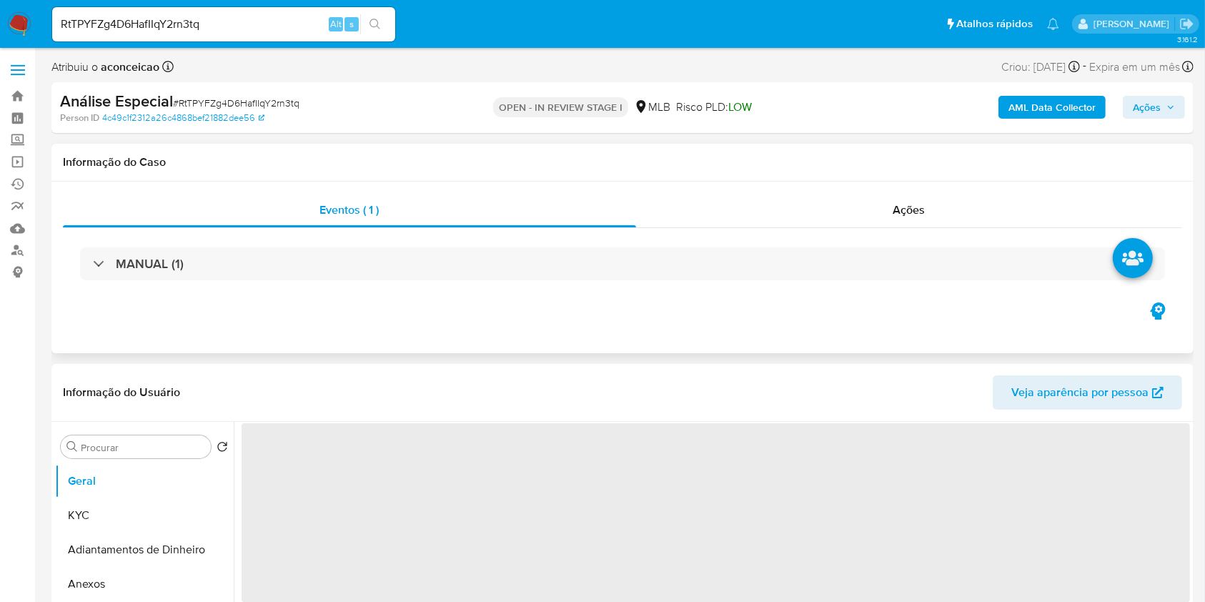
select select "10"
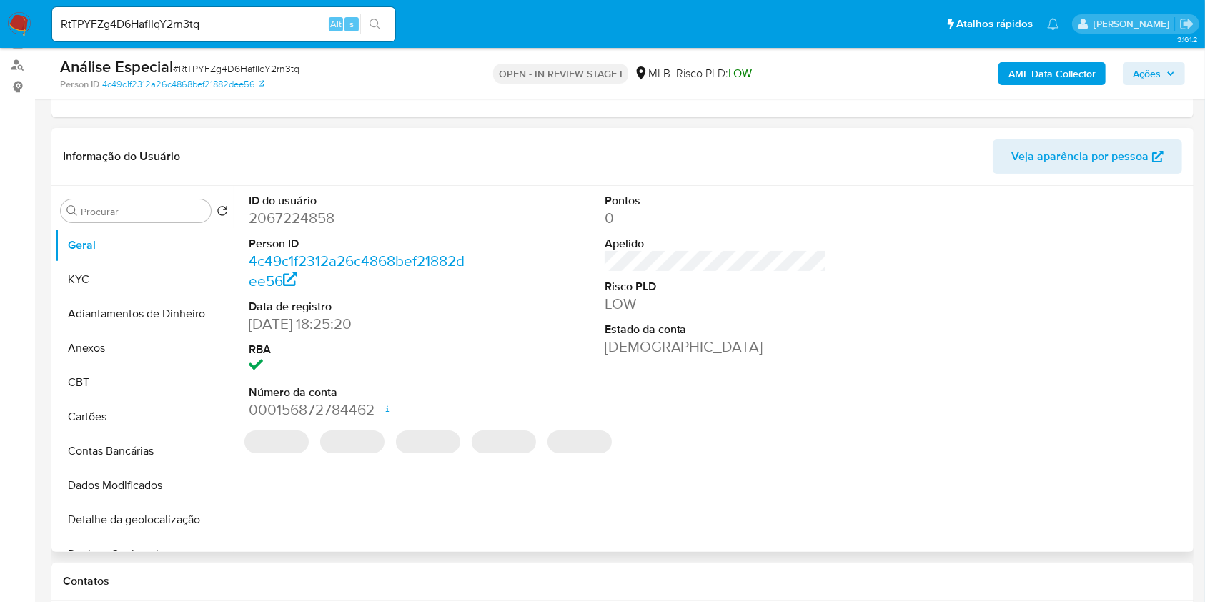
scroll to position [190, 0]
